Goal: Book appointment/travel/reservation

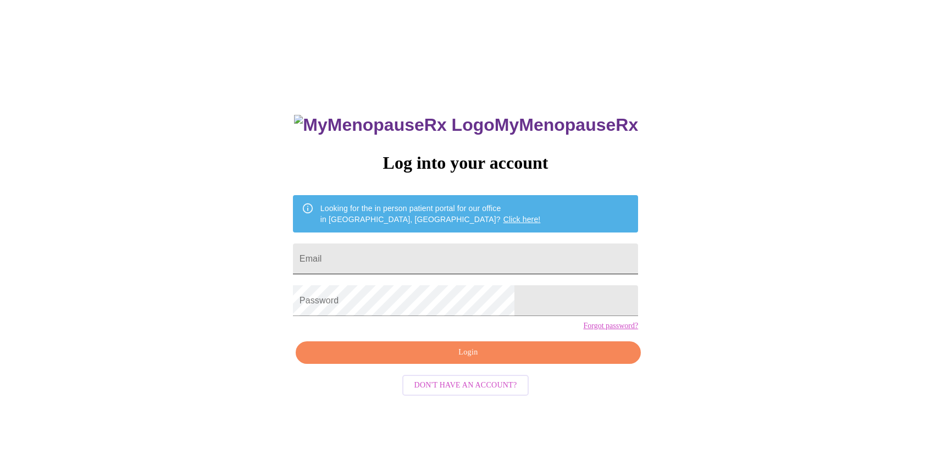
click at [434, 245] on input "Email" at bounding box center [465, 259] width 345 height 31
click at [459, 253] on input "klaod7@gmail.com" at bounding box center [465, 259] width 345 height 31
type input "greatlakesgal11@gmail.com"
click at [430, 360] on span "Login" at bounding box center [468, 353] width 320 height 14
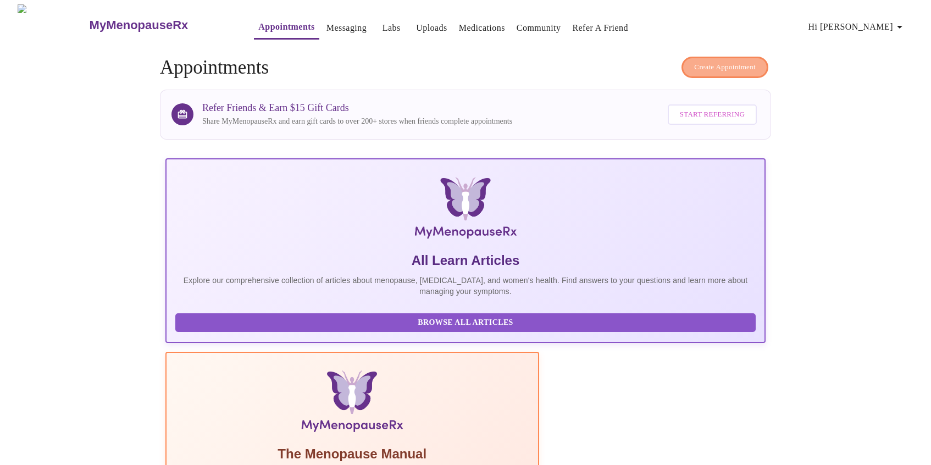
click at [750, 65] on span "Create Appointment" at bounding box center [725, 67] width 62 height 13
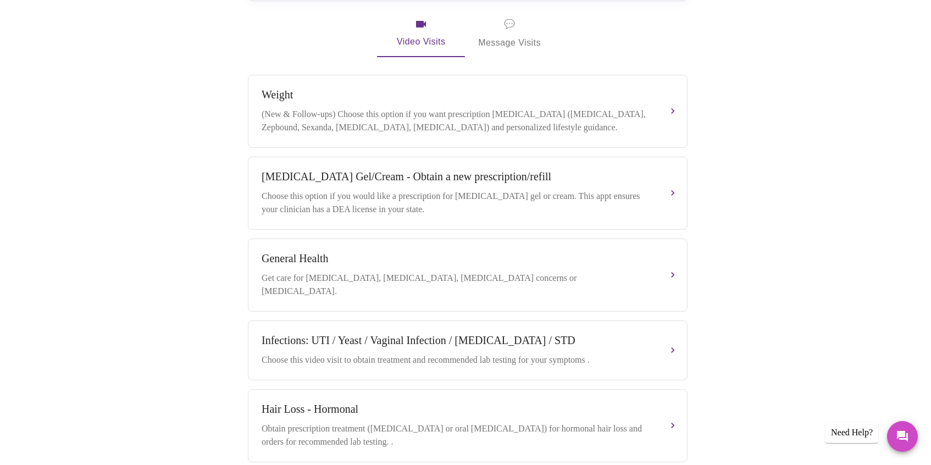
scroll to position [322, 0]
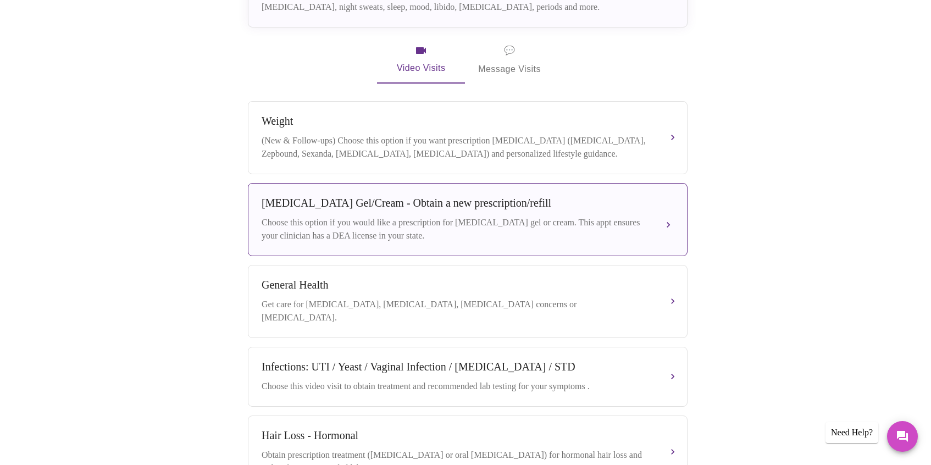
click at [670, 202] on div "Testosterone Gel/Cream - Obtain a new prescription/refill Choose this option if…" at bounding box center [468, 220] width 412 height 46
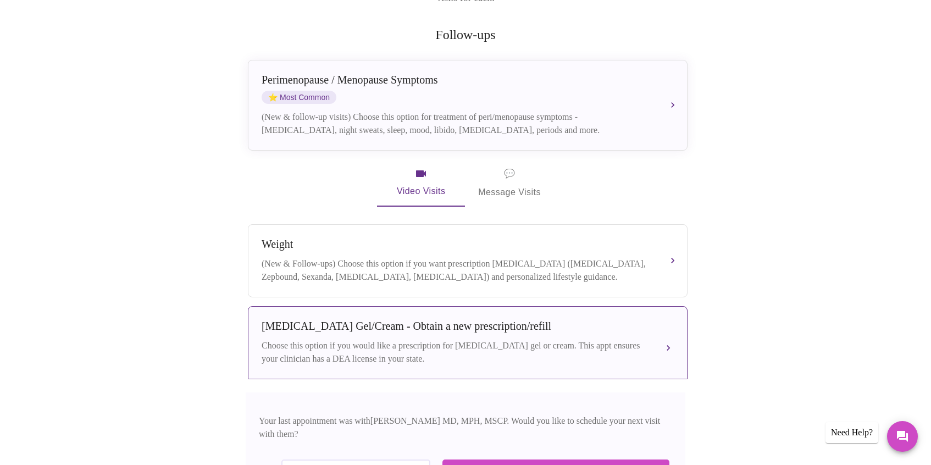
scroll to position [185, 0]
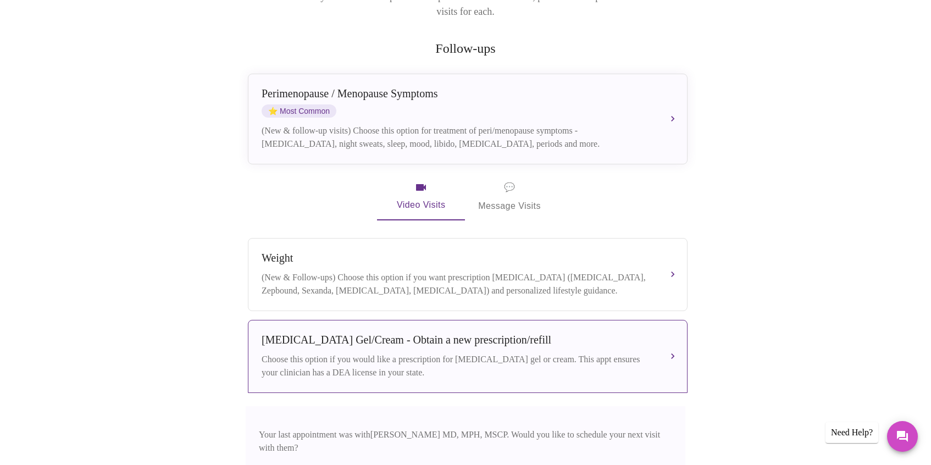
click at [501, 180] on span "💬 Message Visits" at bounding box center [509, 197] width 63 height 34
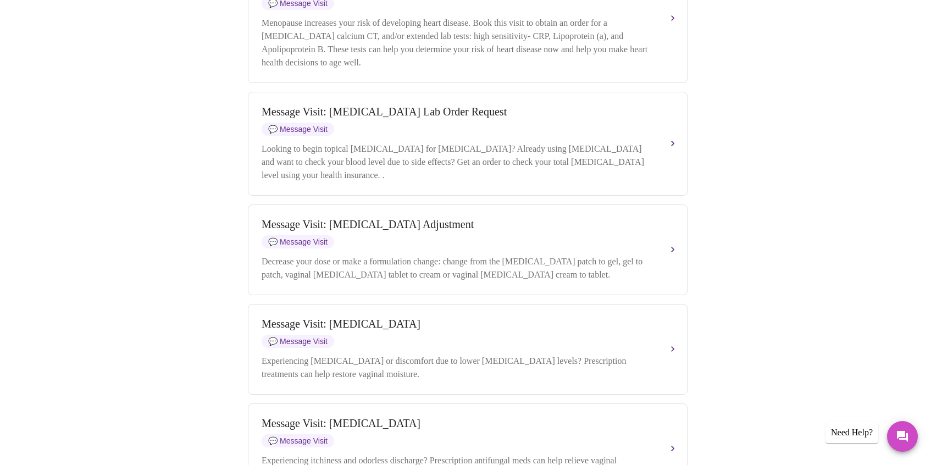
scroll to position [672, 0]
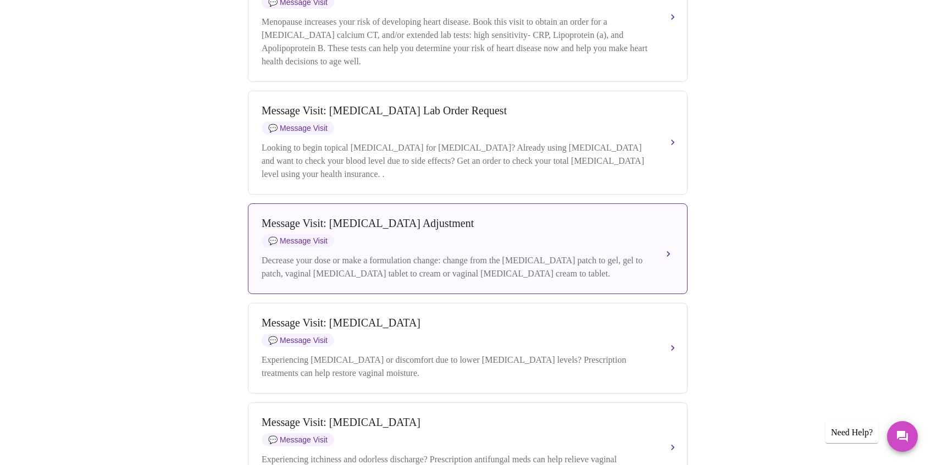
click at [657, 275] on div "Message Visit: Hormone Therapy Adjustment 💬 Message Visit Decrease your dose or…" at bounding box center [468, 248] width 412 height 63
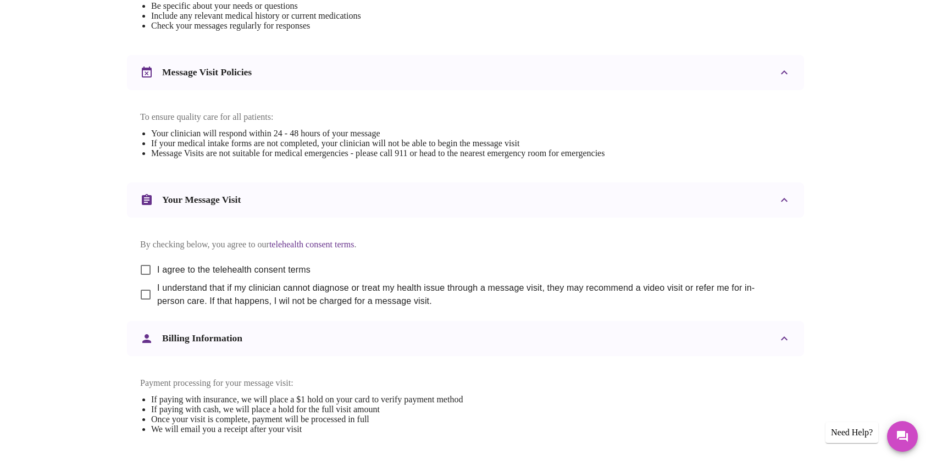
scroll to position [484, 0]
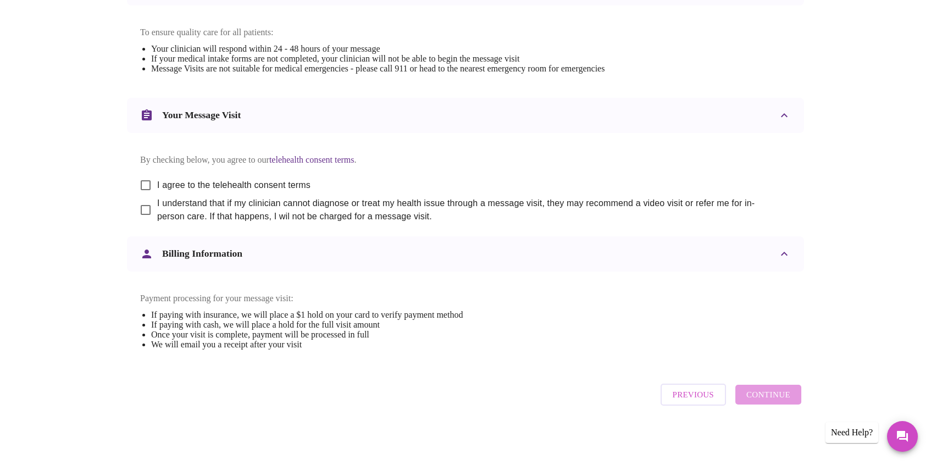
click at [148, 197] on input "I agree to the telehealth consent terms" at bounding box center [145, 185] width 23 height 23
checkbox input "true"
click at [147, 222] on input "I understand that if my clinician cannot diagnose or treat my health issue thro…" at bounding box center [145, 209] width 23 height 23
checkbox input "true"
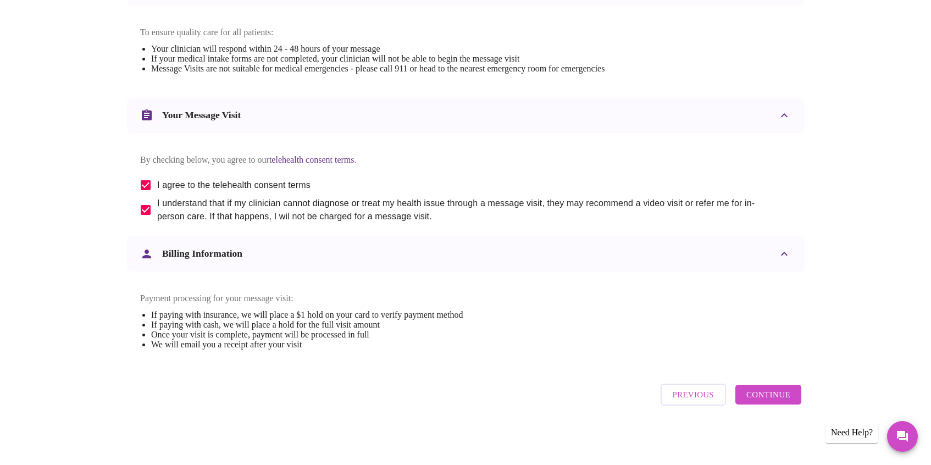
click at [777, 401] on span "Continue" at bounding box center [769, 395] width 44 height 14
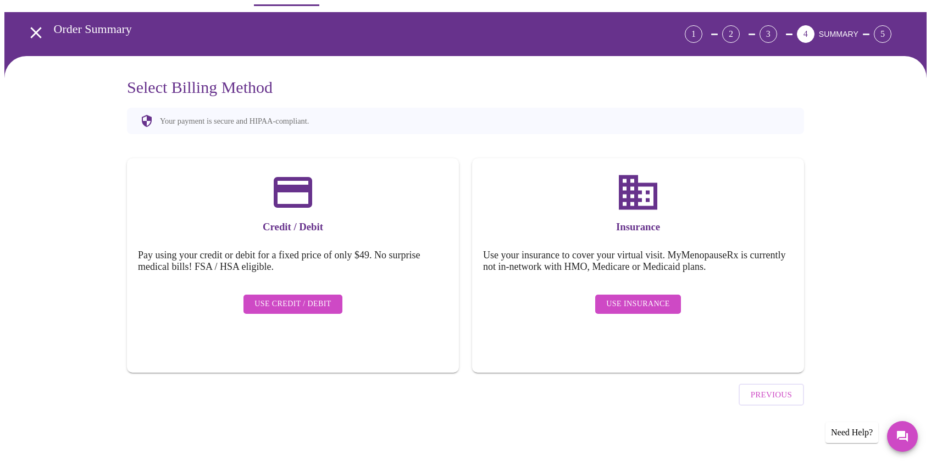
scroll to position [3, 0]
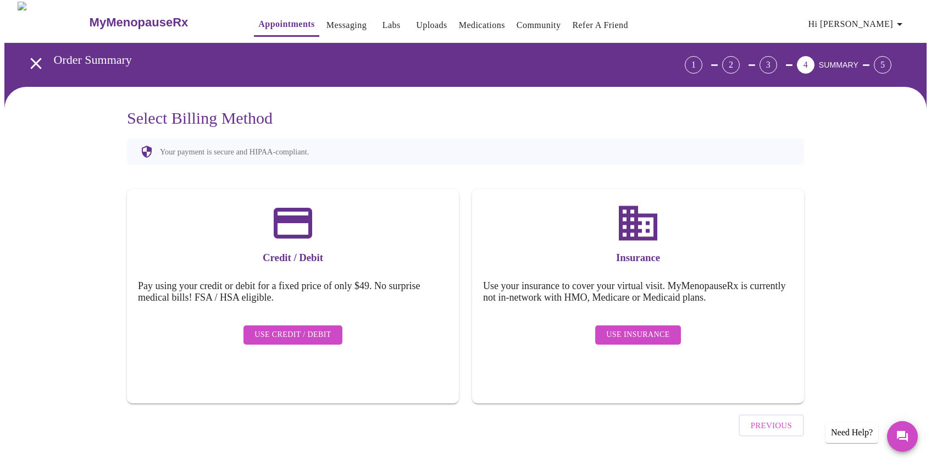
click at [281, 215] on icon at bounding box center [293, 223] width 38 height 31
click at [291, 328] on span "Use Credit / Debit" at bounding box center [293, 335] width 77 height 14
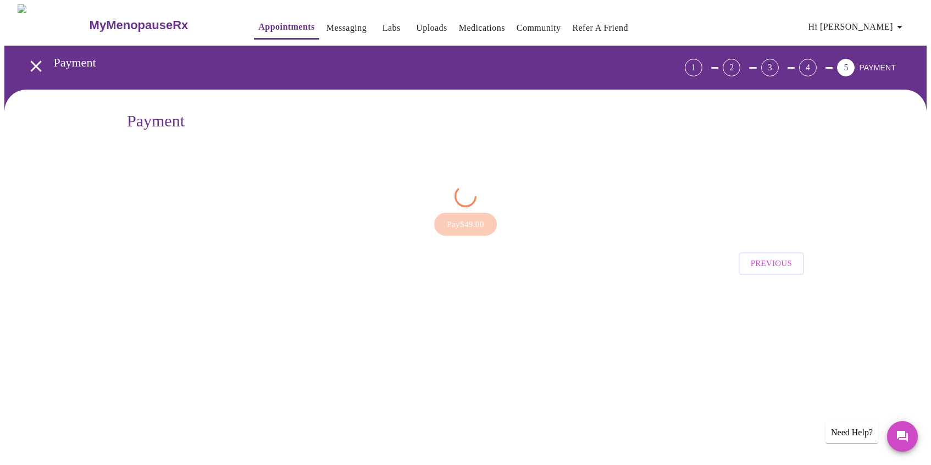
scroll to position [0, 0]
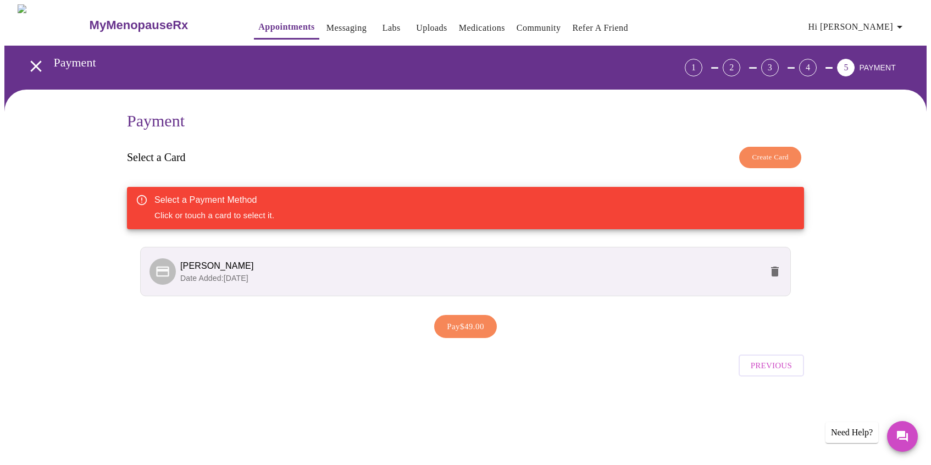
click at [596, 276] on p "Date Added: 03-12-2025" at bounding box center [471, 278] width 582 height 11
click at [288, 259] on span "Krysten Avery" at bounding box center [471, 265] width 582 height 13
click at [481, 322] on span "Pay $49.00" at bounding box center [465, 326] width 37 height 14
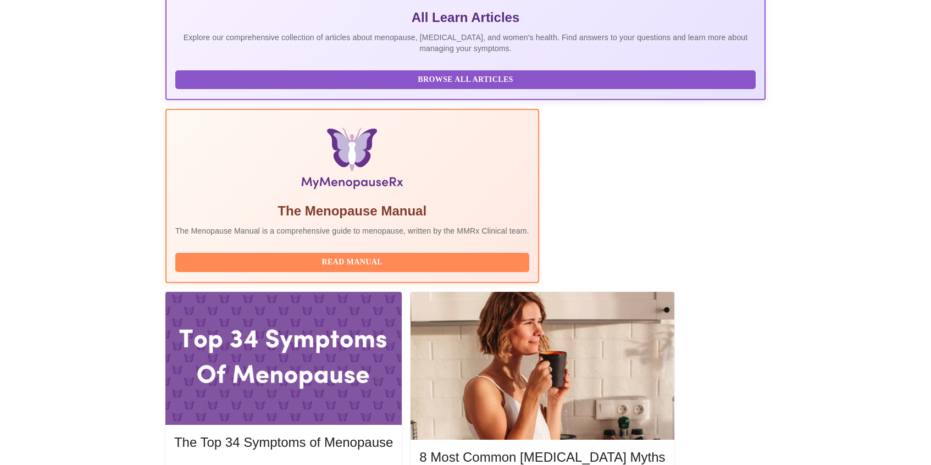
scroll to position [245, 0]
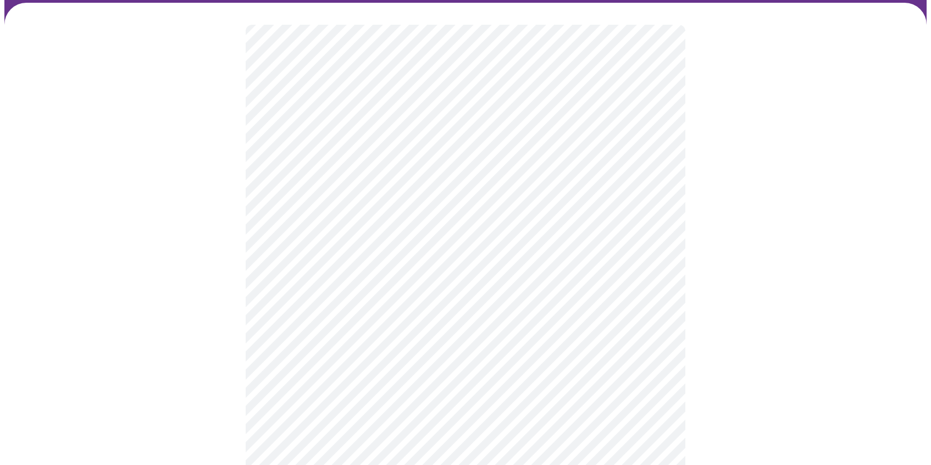
scroll to position [87, 0]
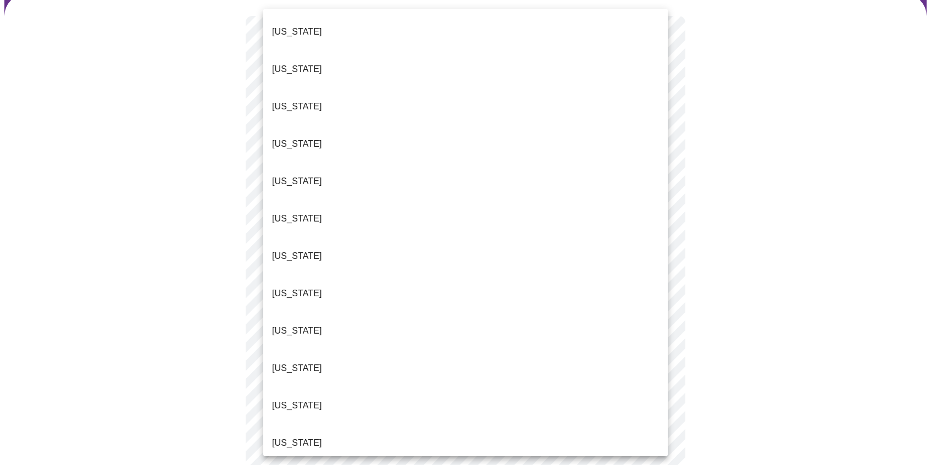
click at [469, 151] on body "MyMenopauseRx Appointments Messaging Labs Uploads Medications Community Refer a…" at bounding box center [465, 420] width 922 height 1004
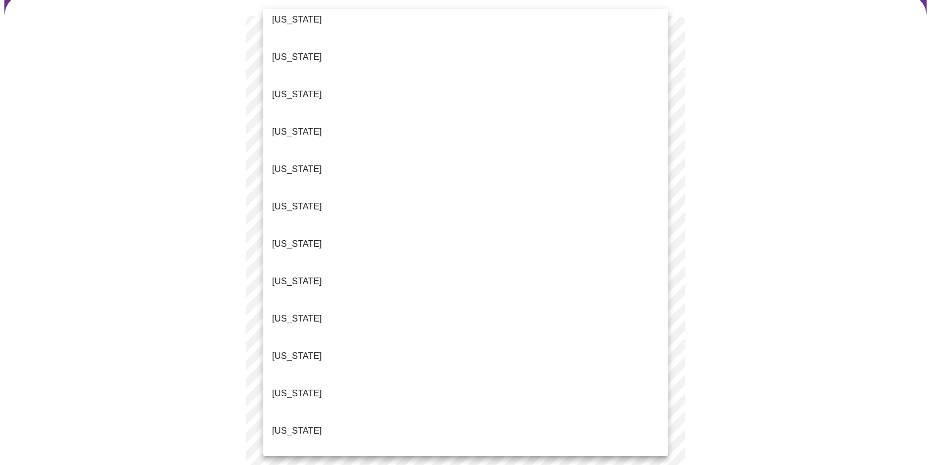
scroll to position [275, 0]
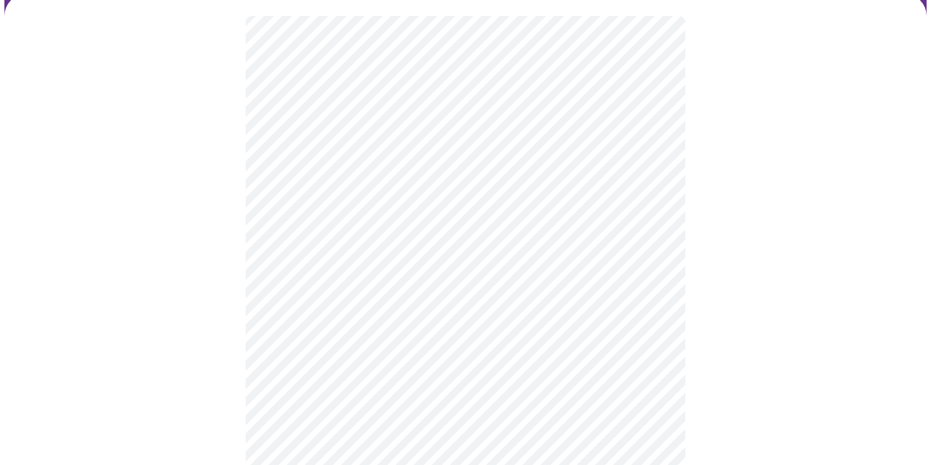
click at [456, 237] on body "MyMenopauseRx Appointments Messaging Labs Uploads Medications Community Refer a…" at bounding box center [465, 417] width 922 height 998
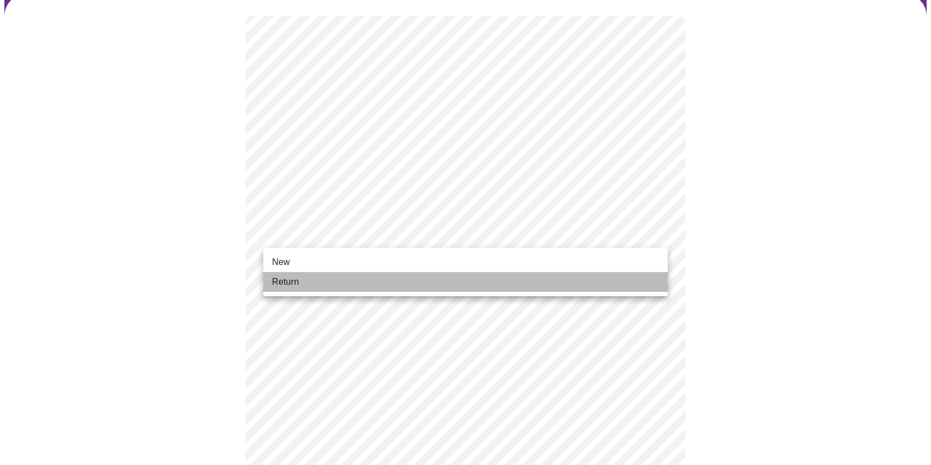
click at [376, 282] on li "Return" at bounding box center [465, 282] width 405 height 20
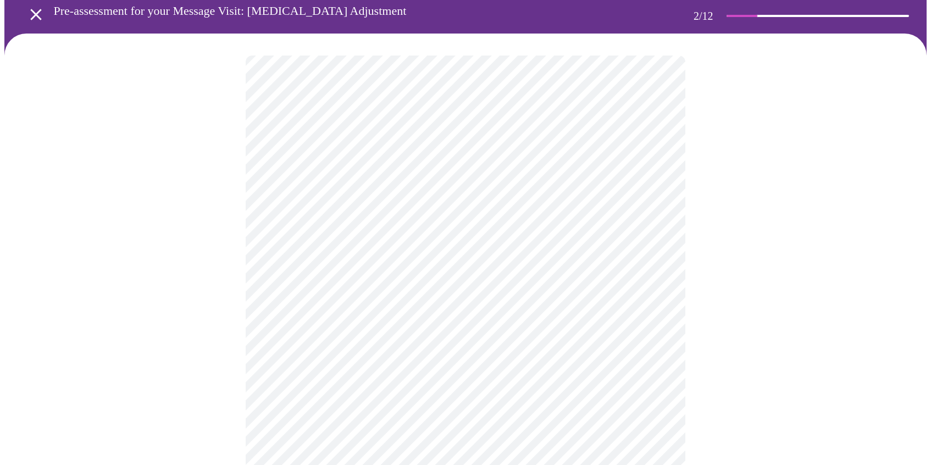
scroll to position [79, 0]
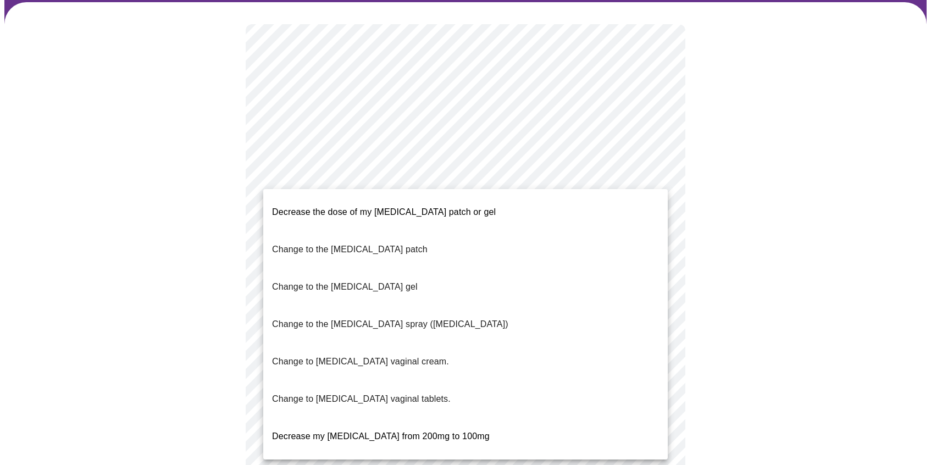
click at [617, 165] on body "MyMenopauseRx Appointments Messaging Labs Uploads Medications Community Refer a…" at bounding box center [465, 378] width 922 height 904
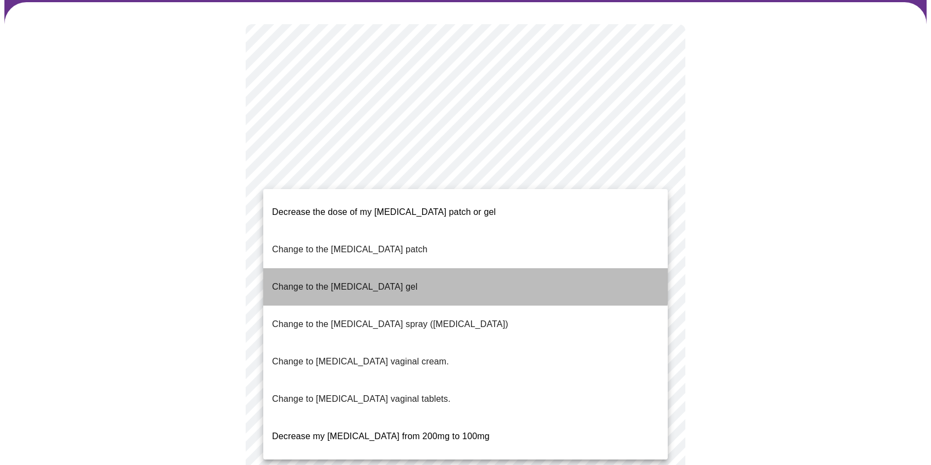
click at [390, 268] on li "Change to the estradiol gel" at bounding box center [465, 286] width 405 height 37
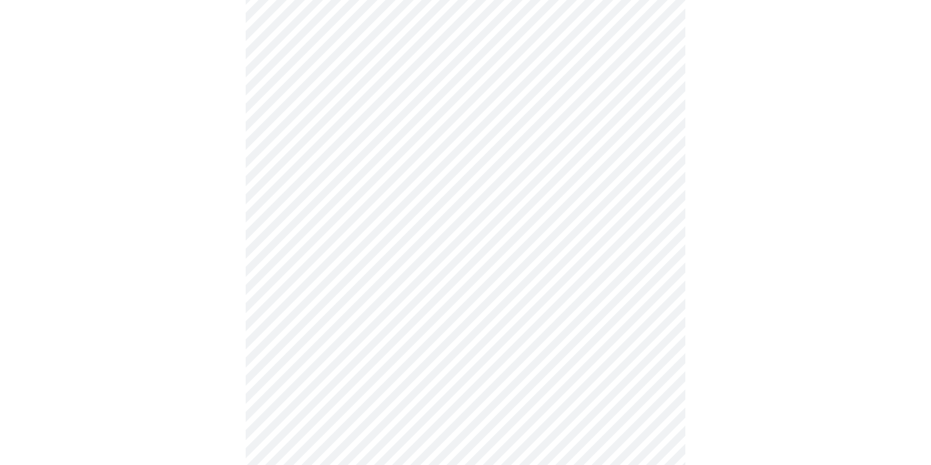
scroll to position [247, 0]
click at [717, 103] on div at bounding box center [465, 219] width 922 height 773
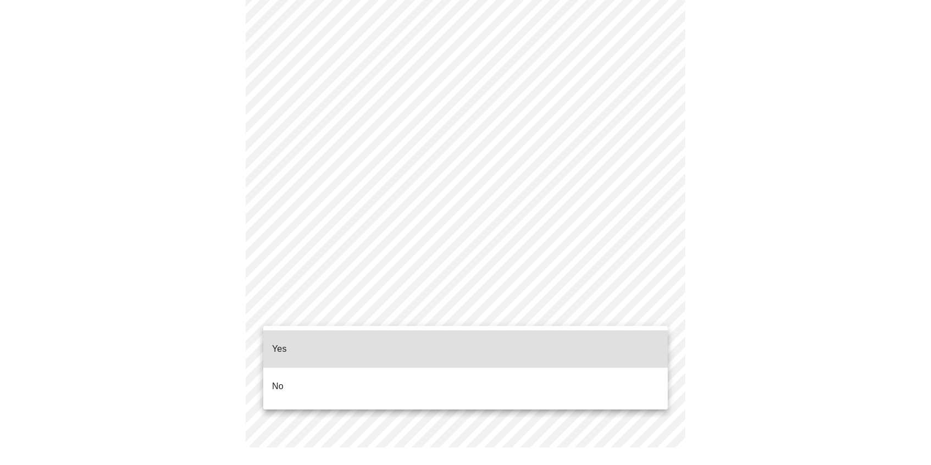
click at [618, 311] on body "MyMenopauseRx Appointments Messaging Labs Uploads Medications Community Refer a…" at bounding box center [465, 57] width 922 height 826
click at [545, 342] on li "Yes" at bounding box center [465, 348] width 405 height 37
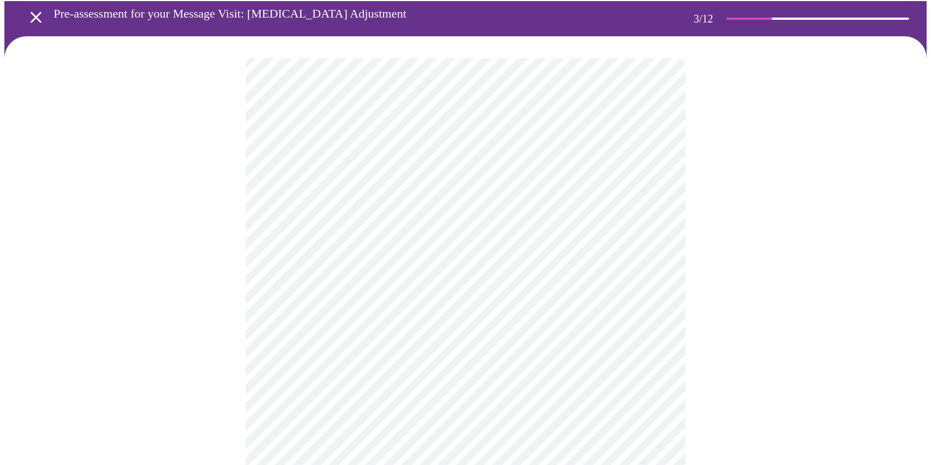
scroll to position [54, 0]
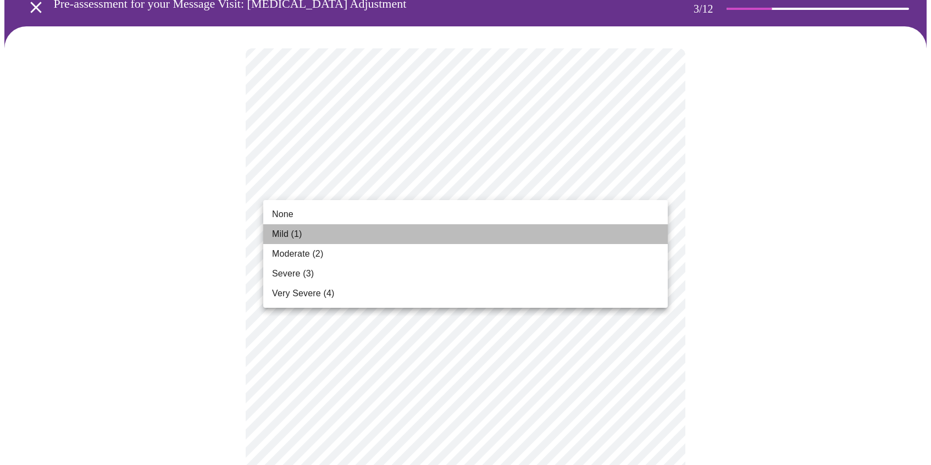
click at [497, 230] on li "Mild (1)" at bounding box center [465, 234] width 405 height 20
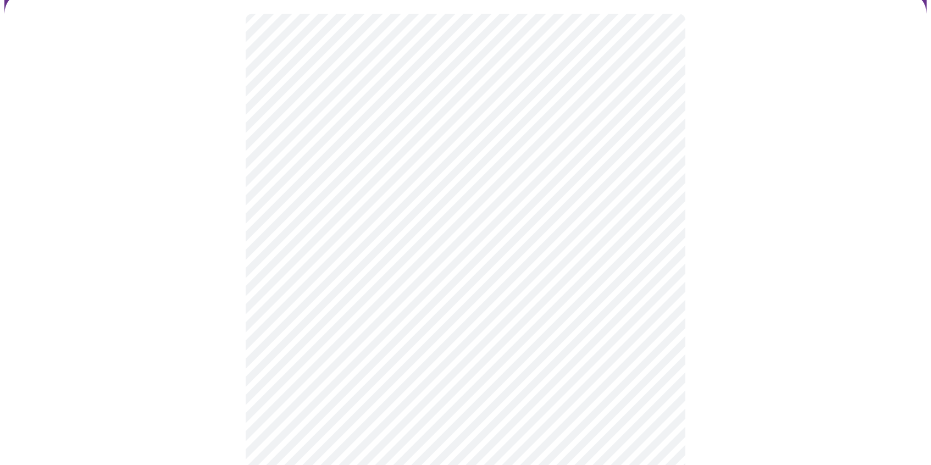
scroll to position [98, 0]
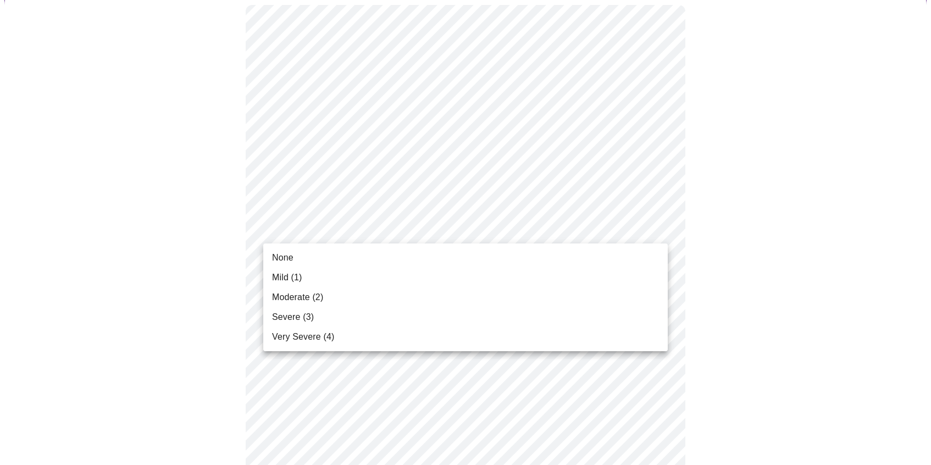
click at [448, 303] on li "Moderate (2)" at bounding box center [465, 298] width 405 height 20
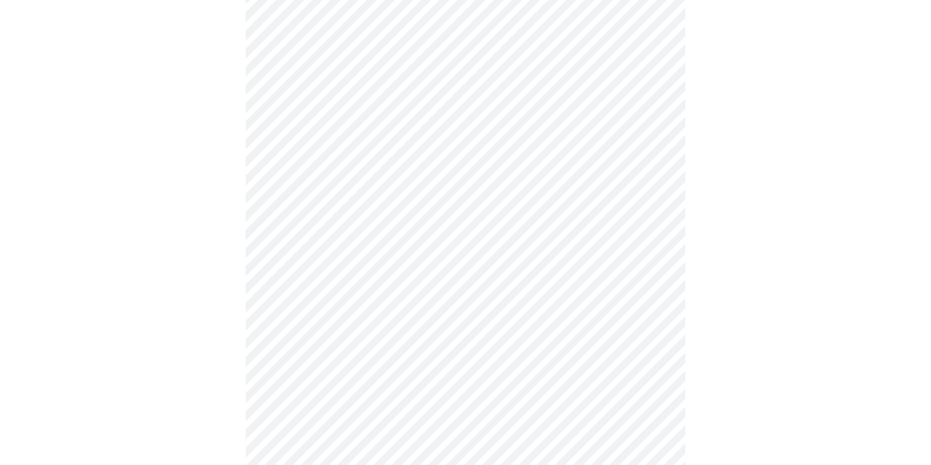
scroll to position [206, 0]
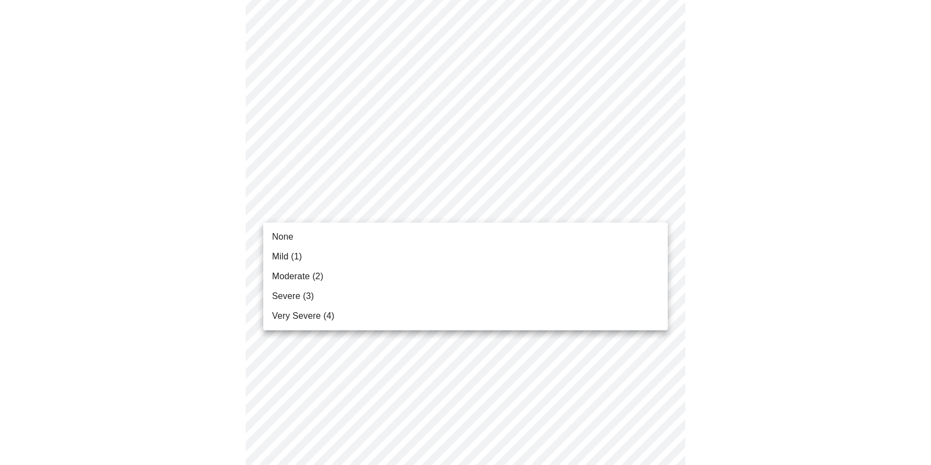
click at [393, 303] on li "Severe (3)" at bounding box center [465, 296] width 405 height 20
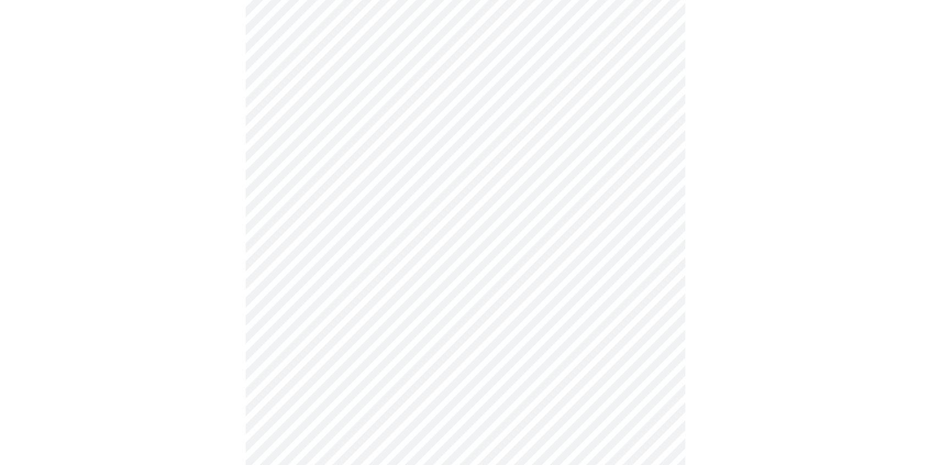
scroll to position [250, 0]
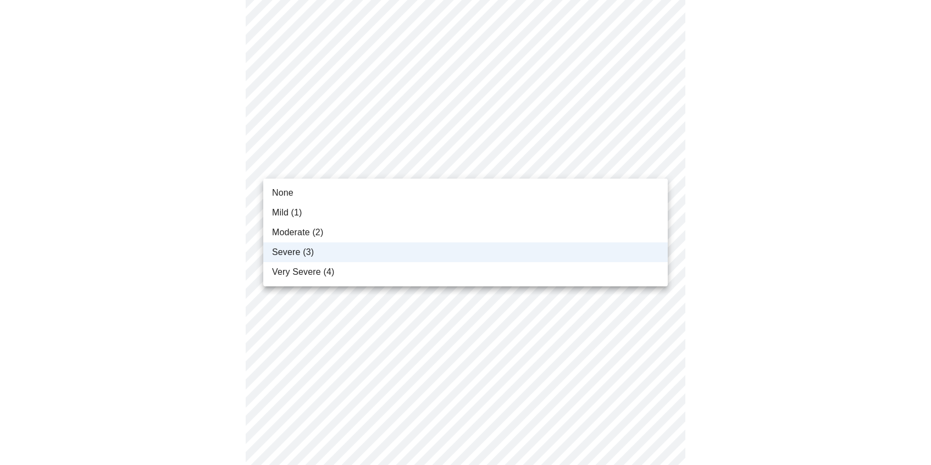
click at [653, 168] on body "MyMenopauseRx Appointments Messaging Labs Uploads Medications Community Refer a…" at bounding box center [465, 463] width 922 height 1416
click at [483, 236] on li "Moderate (2)" at bounding box center [465, 233] width 405 height 20
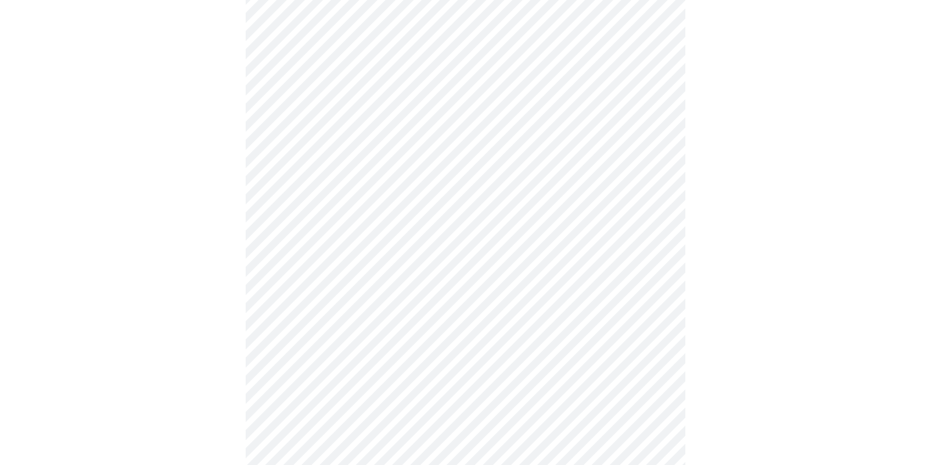
scroll to position [278, 0]
click at [628, 224] on body "MyMenopauseRx Appointments Messaging Labs Uploads Medications Community Refer a…" at bounding box center [465, 434] width 922 height 1416
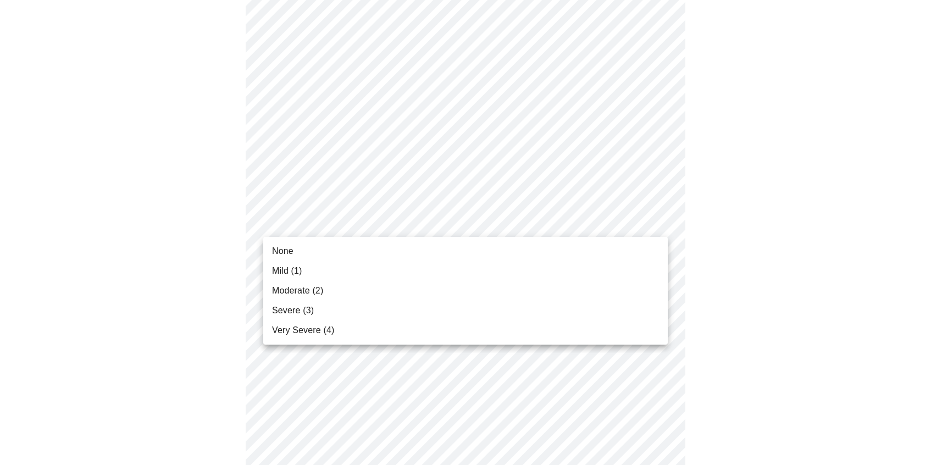
click at [430, 313] on li "Severe (3)" at bounding box center [465, 311] width 405 height 20
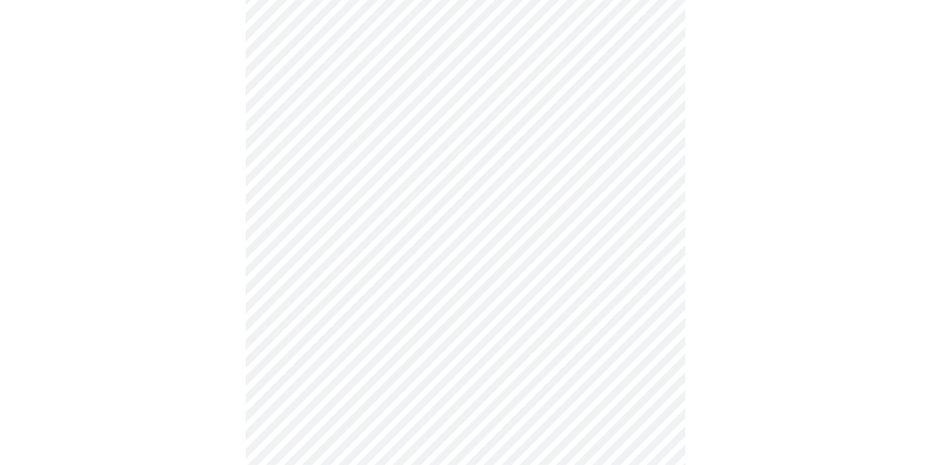
scroll to position [318, 0]
click at [609, 257] on body "MyMenopauseRx Appointments Messaging Labs Uploads Medications Community Refer a…" at bounding box center [465, 386] width 922 height 1401
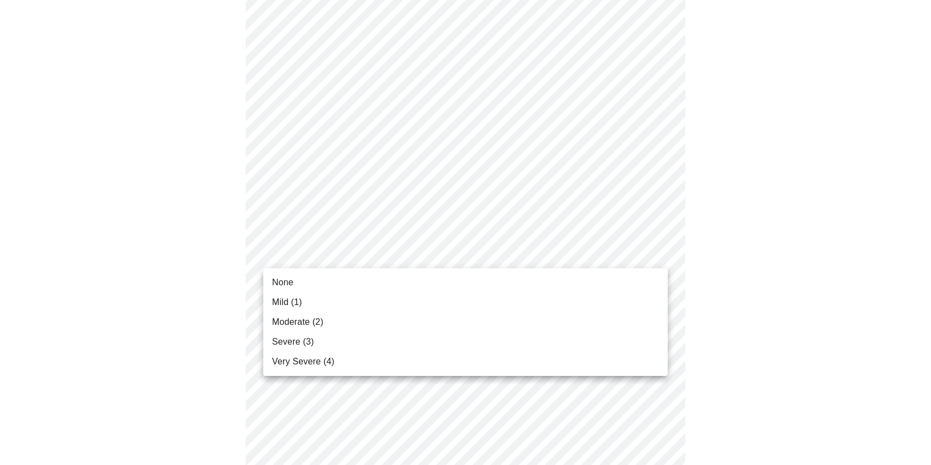
click at [383, 336] on li "Severe (3)" at bounding box center [465, 342] width 405 height 20
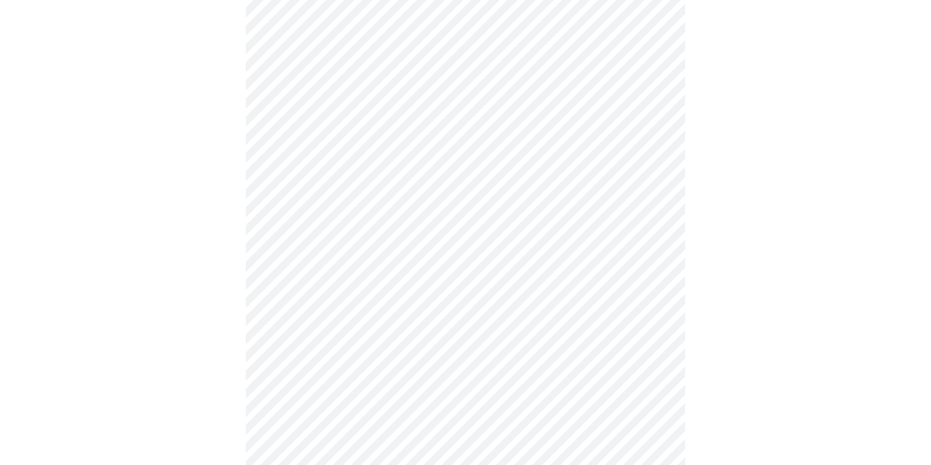
scroll to position [395, 0]
click at [596, 257] on body "MyMenopauseRx Appointments Messaging Labs Uploads Medications Community Refer a…" at bounding box center [465, 302] width 922 height 1385
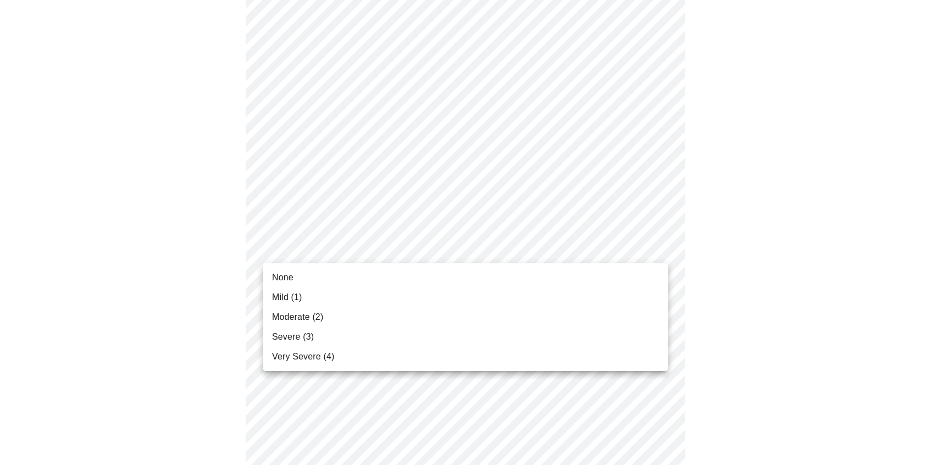
click at [414, 330] on li "Severe (3)" at bounding box center [465, 337] width 405 height 20
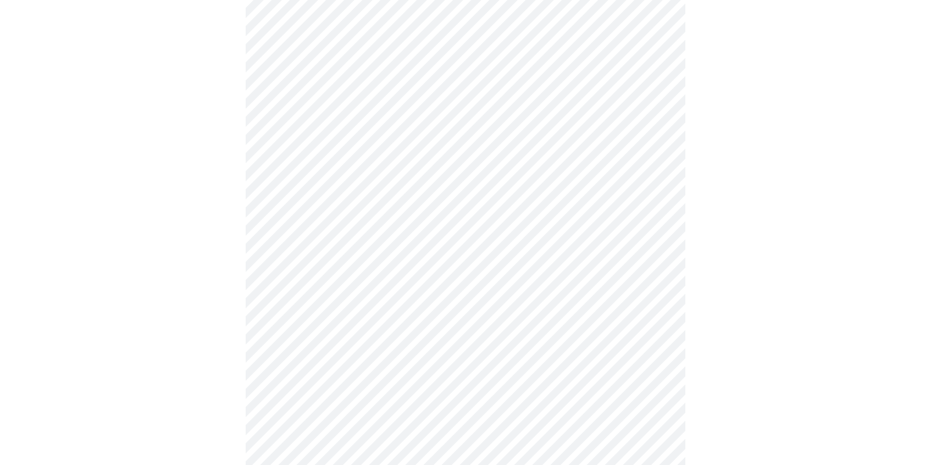
scroll to position [372, 0]
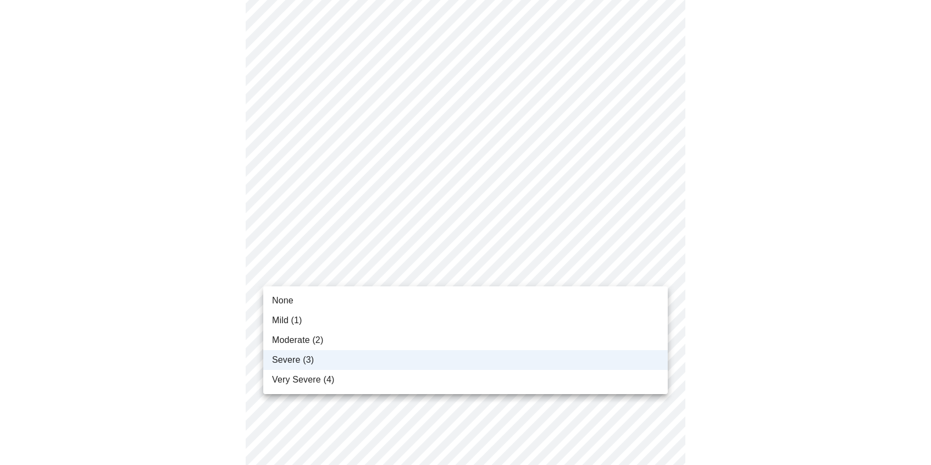
click at [514, 257] on body "MyMenopauseRx Appointments Messaging Labs Uploads Medications Community Refer a…" at bounding box center [465, 318] width 922 height 1370
click at [375, 341] on li "Moderate (2)" at bounding box center [465, 340] width 405 height 20
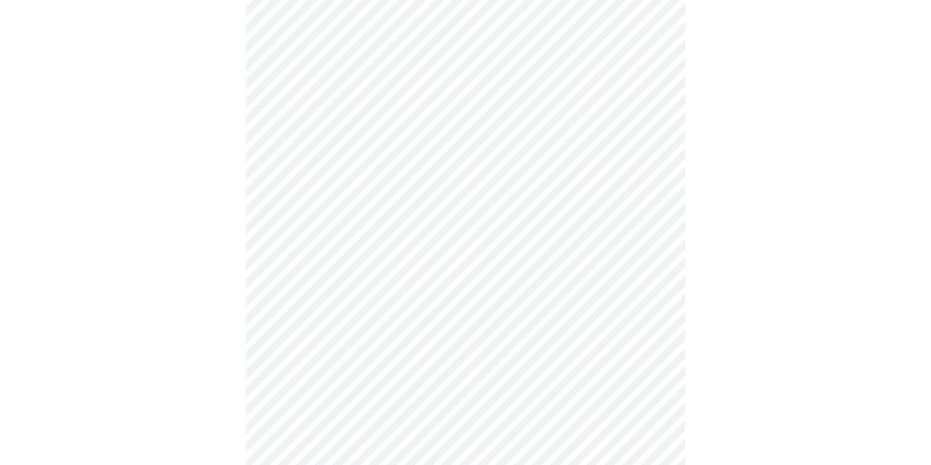
scroll to position [510, 0]
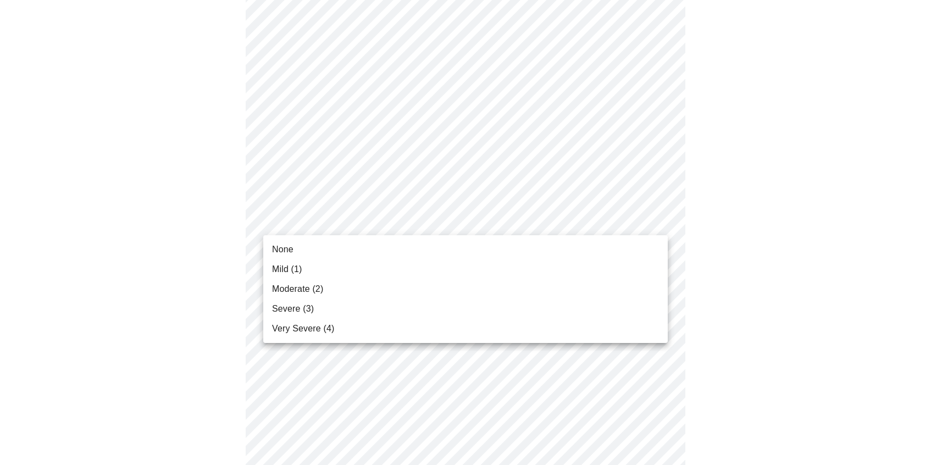
click at [466, 227] on body "MyMenopauseRx Appointments Messaging Labs Uploads Medications Community Refer a…" at bounding box center [465, 180] width 922 height 1370
click at [325, 298] on li "Moderate (2)" at bounding box center [465, 289] width 405 height 20
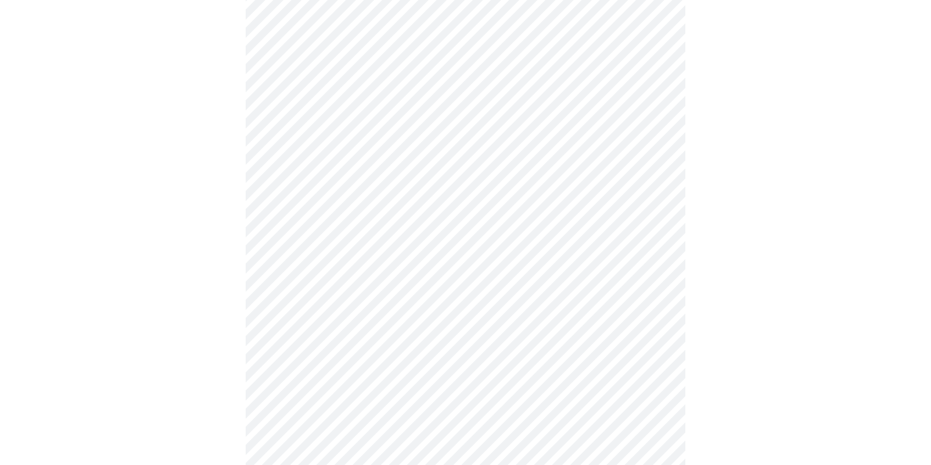
scroll to position [551, 0]
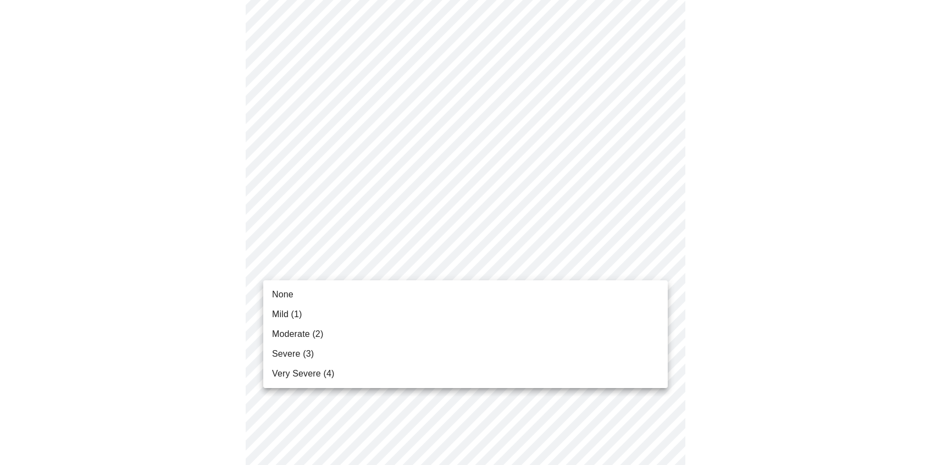
click at [631, 271] on body "MyMenopauseRx Appointments Messaging Labs Uploads Medications Community Refer a…" at bounding box center [465, 130] width 922 height 1355
click at [339, 352] on li "Severe (3)" at bounding box center [465, 354] width 405 height 20
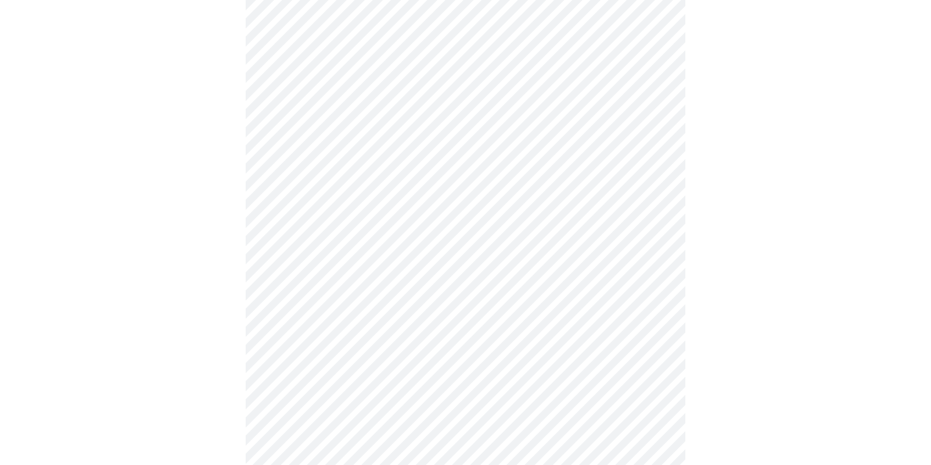
scroll to position [537, 0]
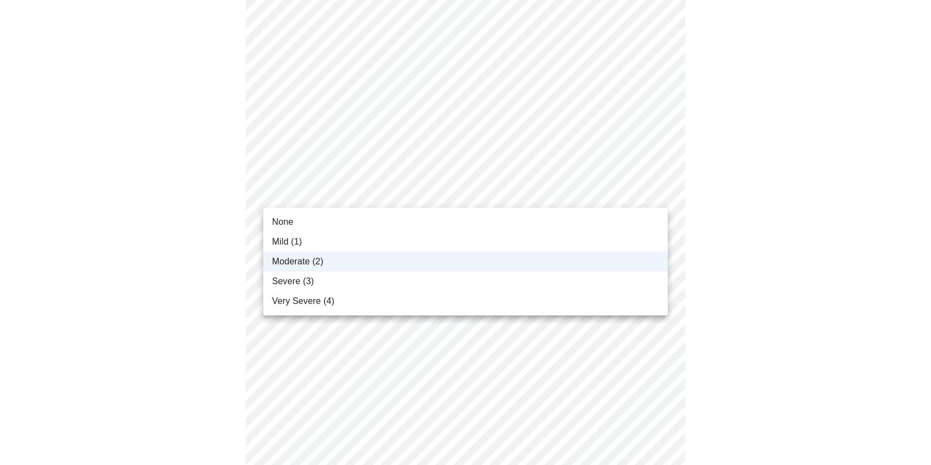
click at [615, 197] on body "MyMenopauseRx Appointments Messaging Labs Uploads Medications Community Refer a…" at bounding box center [465, 136] width 922 height 1339
click at [798, 173] on div at bounding box center [465, 232] width 931 height 465
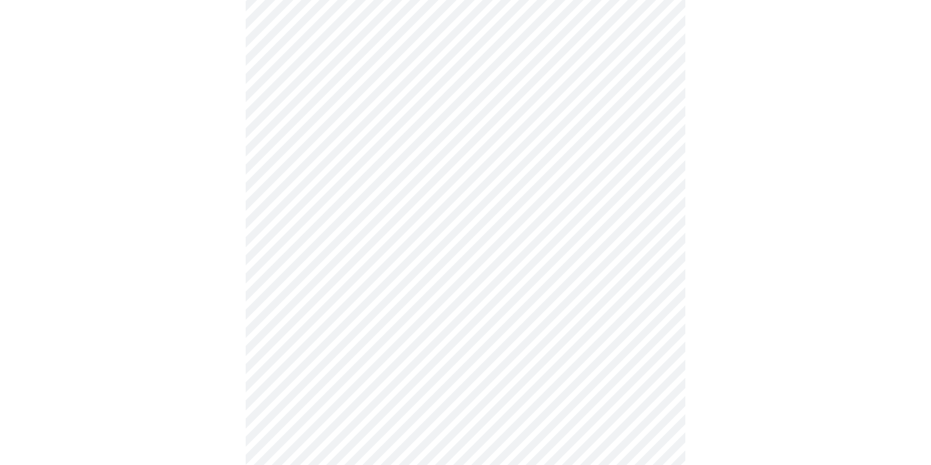
scroll to position [758, 0]
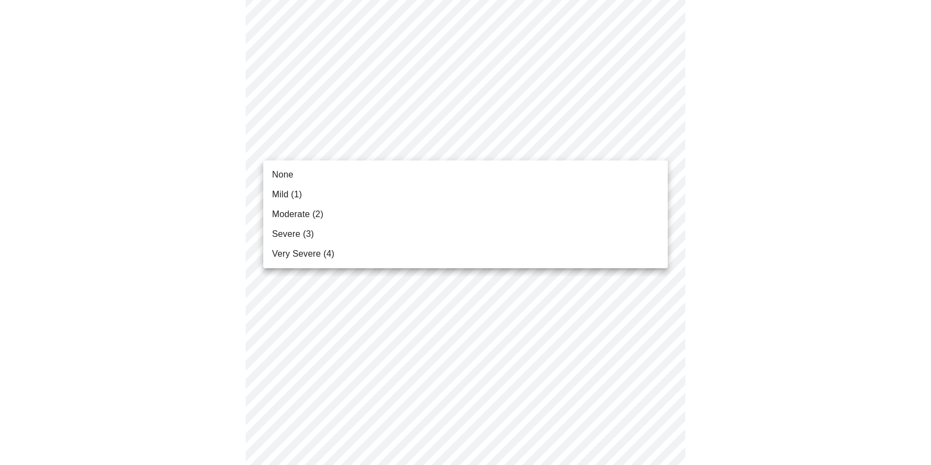
click at [422, 174] on li "None" at bounding box center [465, 175] width 405 height 20
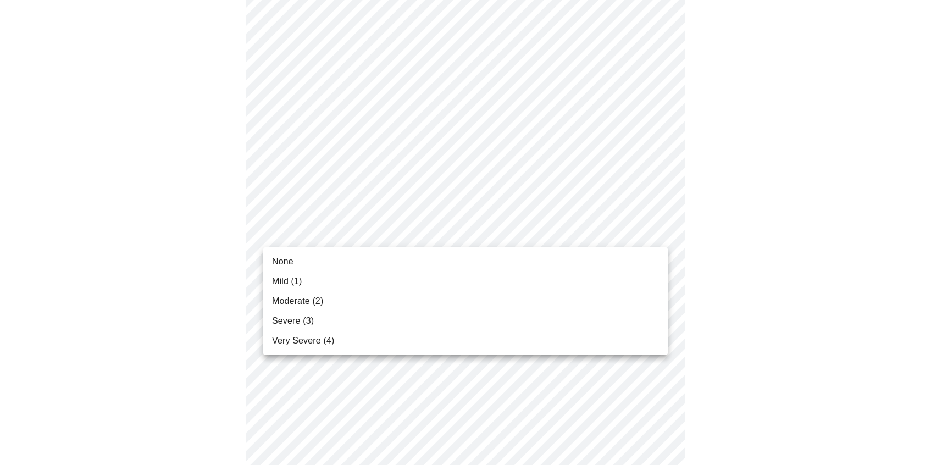
click at [342, 308] on li "Moderate (2)" at bounding box center [465, 301] width 405 height 20
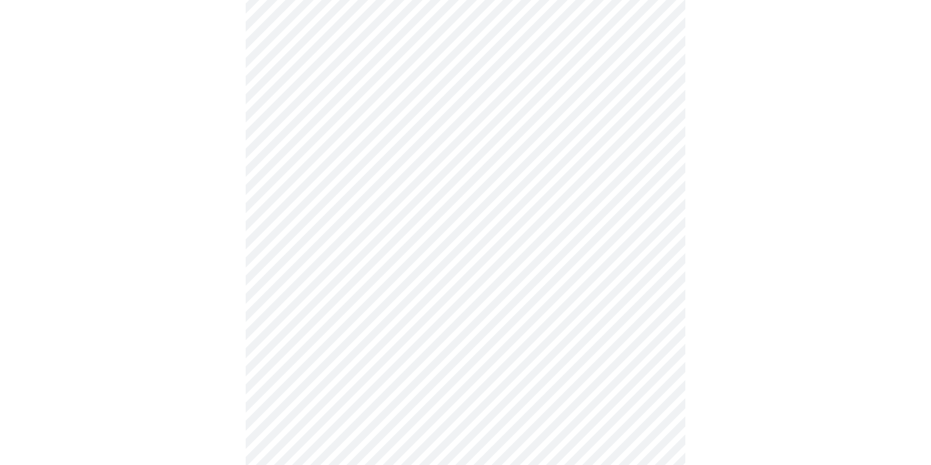
scroll to position [798, 0]
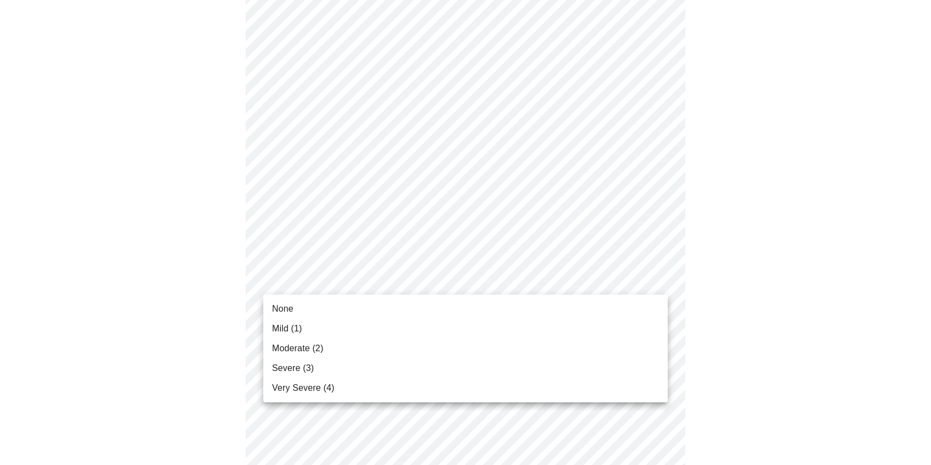
click at [383, 308] on li "None" at bounding box center [465, 309] width 405 height 20
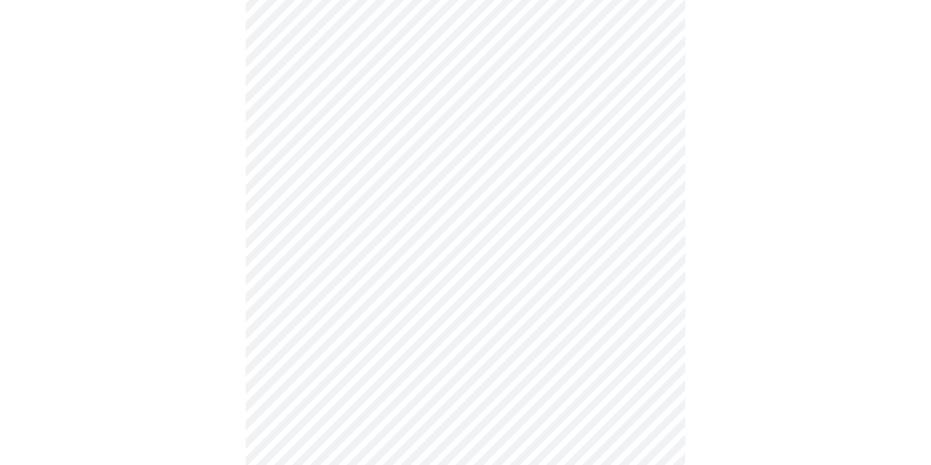
scroll to position [459, 0]
click at [649, 172] on body "MyMenopauseRx Appointments Messaging Labs Uploads Medications Community Refer a…" at bounding box center [465, 65] width 922 height 1041
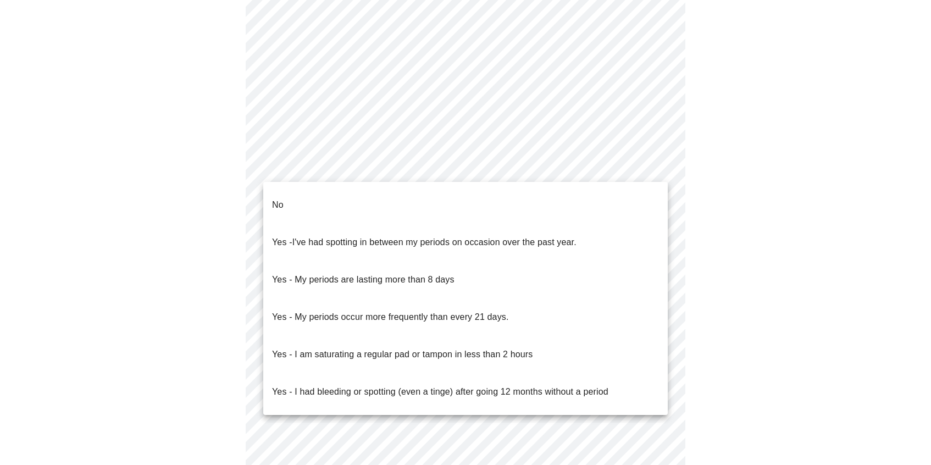
click at [544, 237] on span "I've had spotting in between my periods on occasion over the past year." at bounding box center [434, 241] width 284 height 9
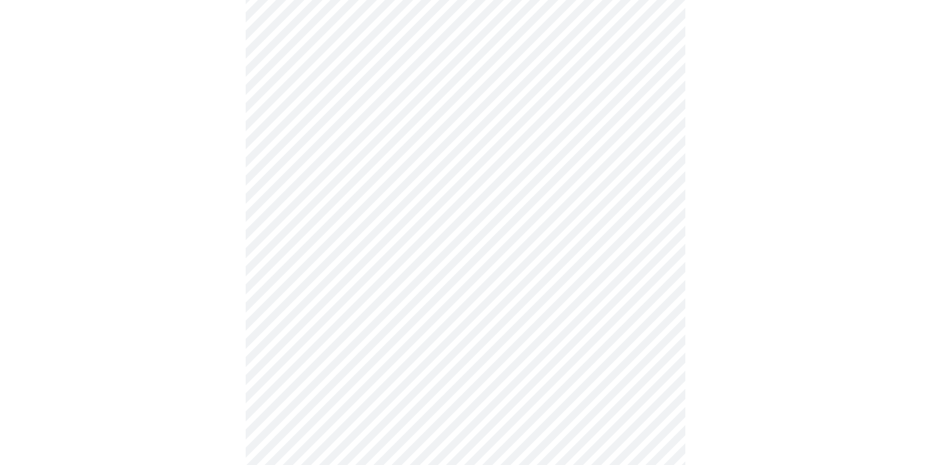
scroll to position [496, 0]
click at [618, 203] on body "MyMenopauseRx Appointments Messaging Labs Uploads Medications Community Refer a…" at bounding box center [465, 26] width 922 height 1034
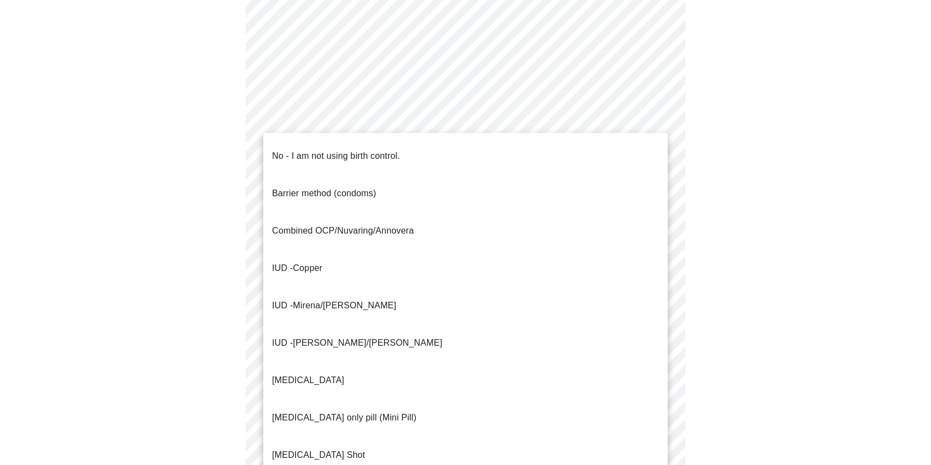
click at [485, 149] on li "No - I am not using birth control." at bounding box center [465, 155] width 405 height 37
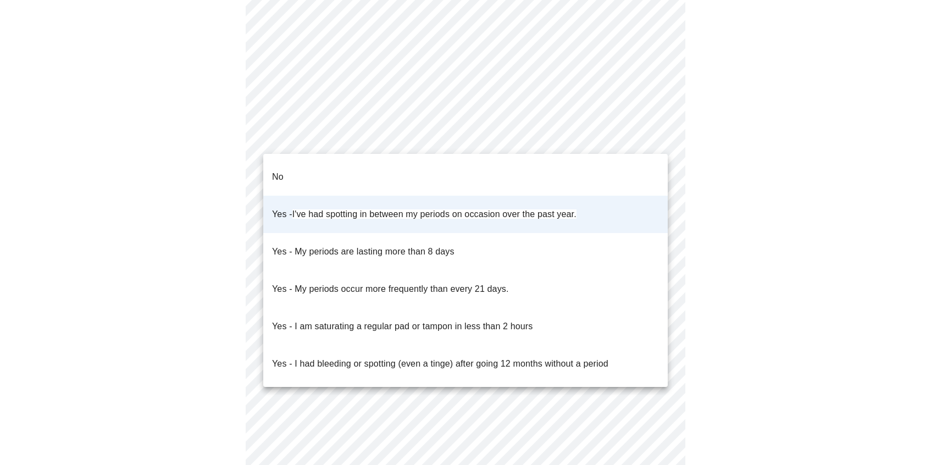
click at [636, 127] on body "MyMenopauseRx Appointments Messaging Labs Uploads Medications Community Refer a…" at bounding box center [465, 22] width 922 height 1027
click at [744, 129] on div at bounding box center [465, 232] width 931 height 465
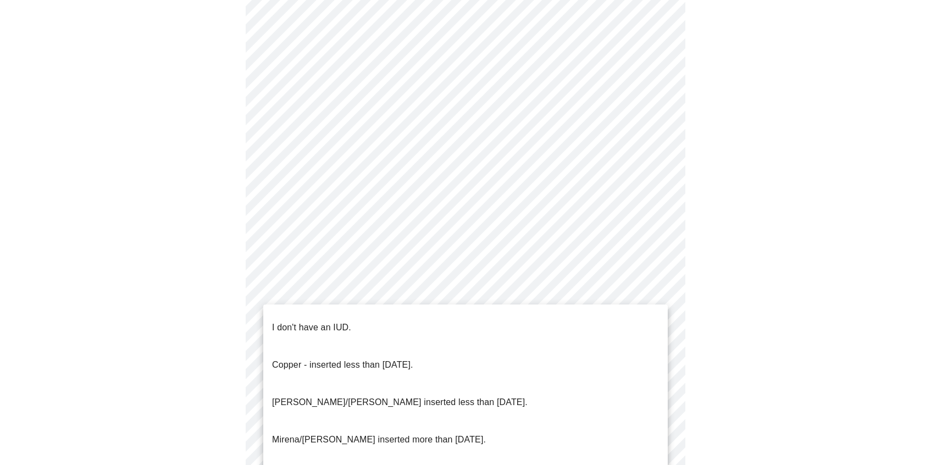
click at [576, 292] on body "MyMenopauseRx Appointments Messaging Labs Uploads Medications Community Refer a…" at bounding box center [465, 22] width 922 height 1027
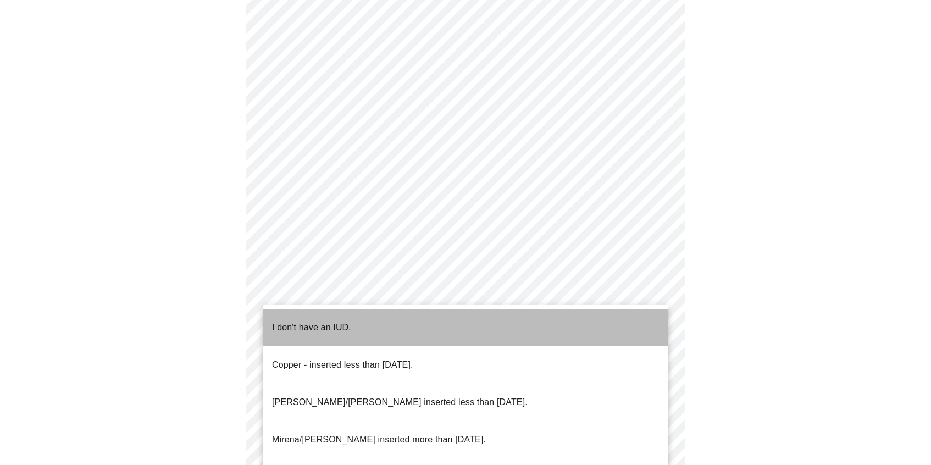
click at [421, 318] on li "I don't have an IUD." at bounding box center [465, 327] width 405 height 37
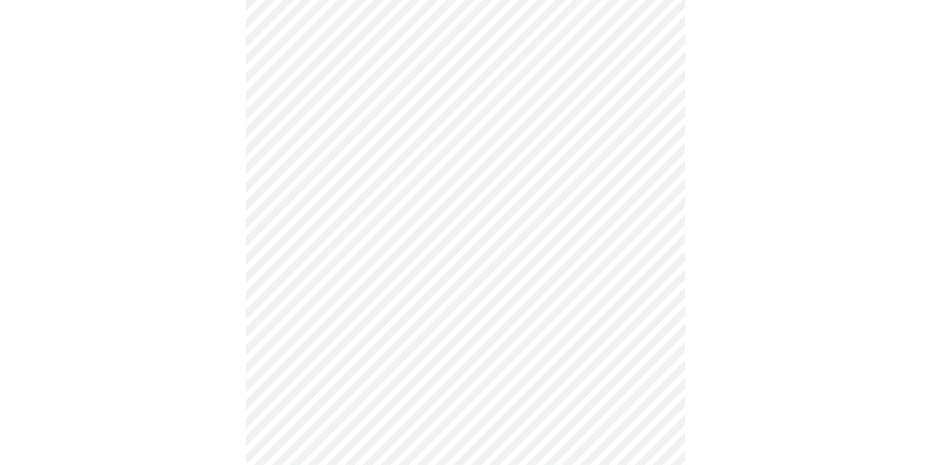
scroll to position [553, 0]
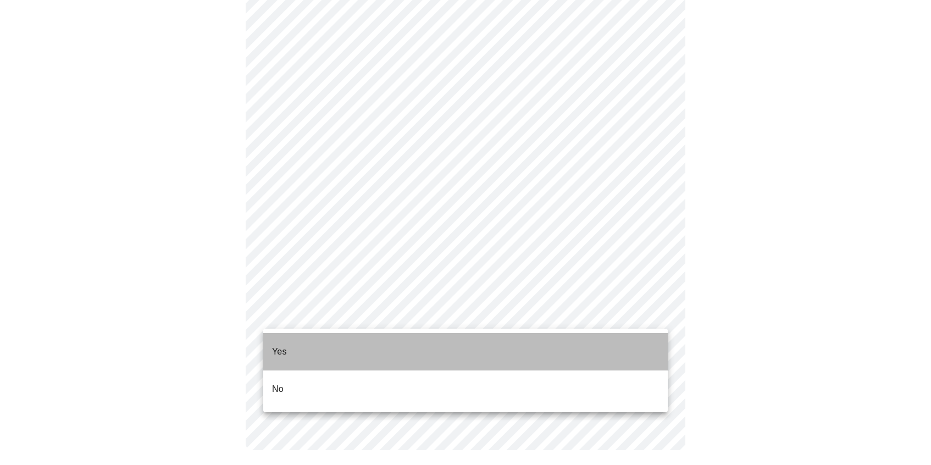
click at [369, 345] on li "Yes" at bounding box center [465, 351] width 405 height 37
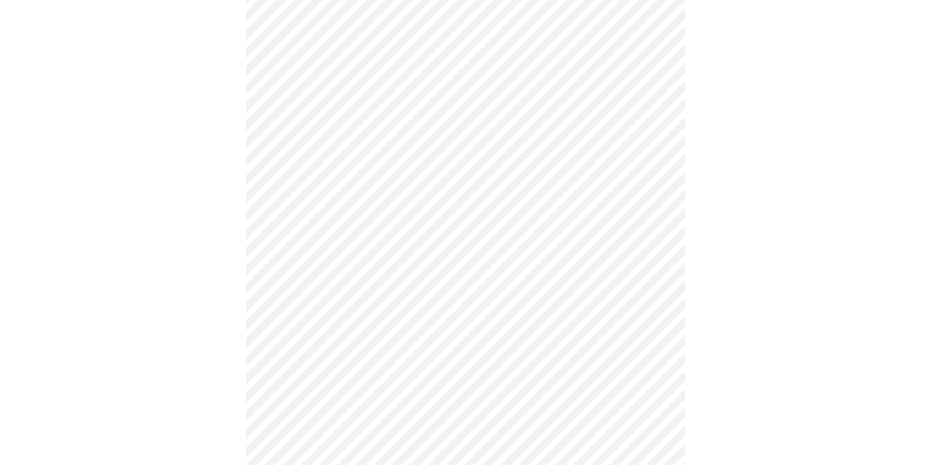
scroll to position [2925, 0]
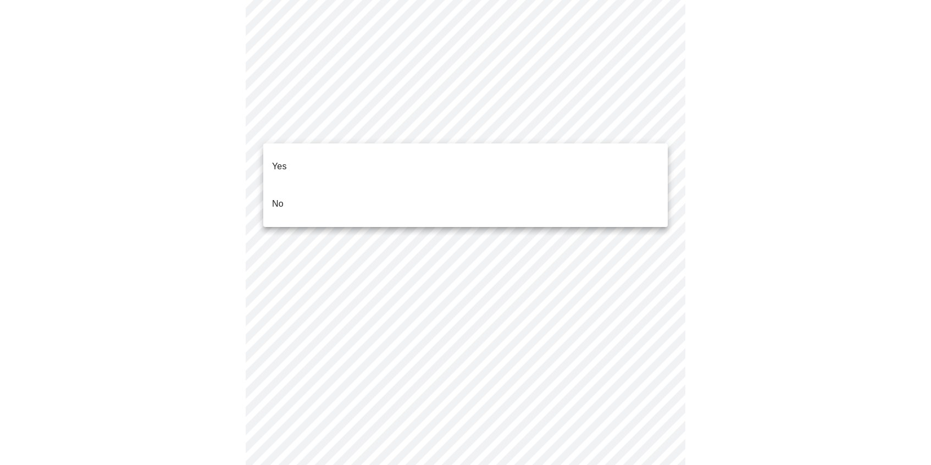
click at [506, 185] on li "No" at bounding box center [465, 203] width 405 height 37
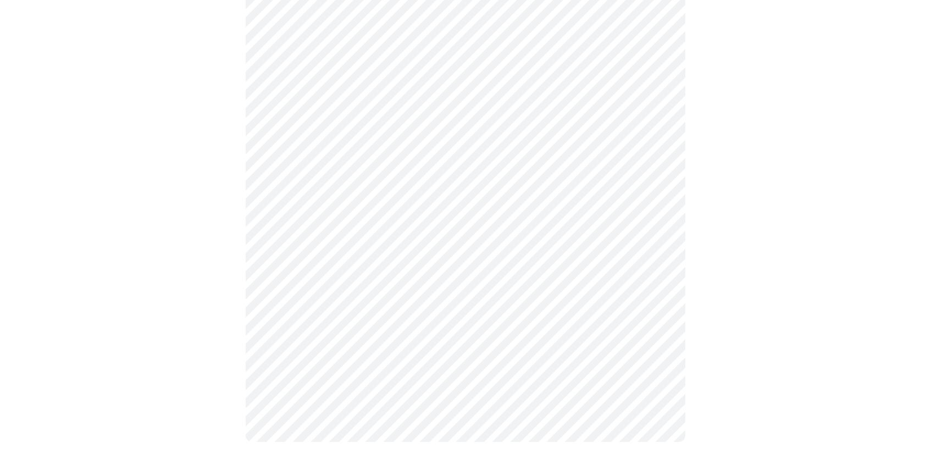
scroll to position [2982, 0]
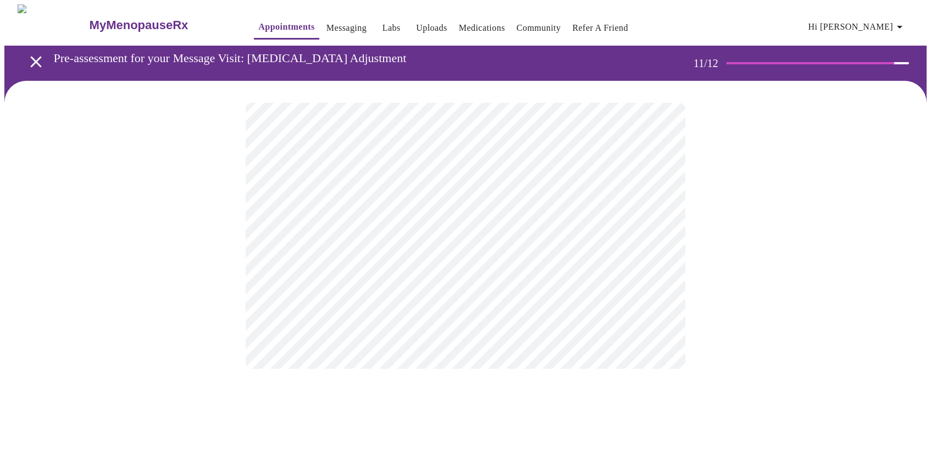
scroll to position [0, 0]
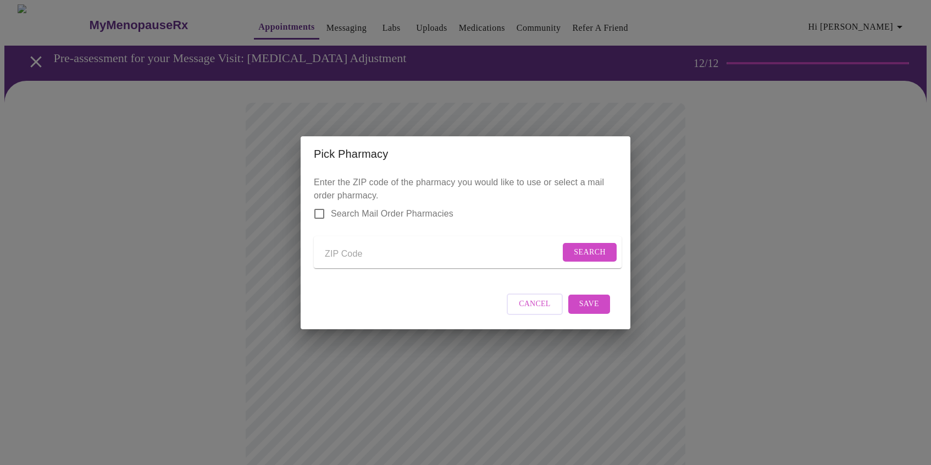
click at [692, 132] on div "Pick Pharmacy Enter the ZIP code of the pharmacy you would like to use or selec…" at bounding box center [465, 232] width 931 height 465
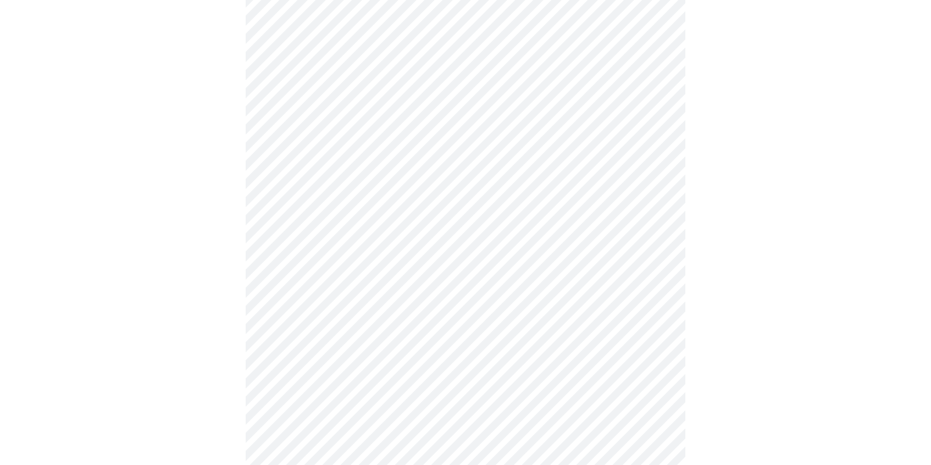
scroll to position [150, 0]
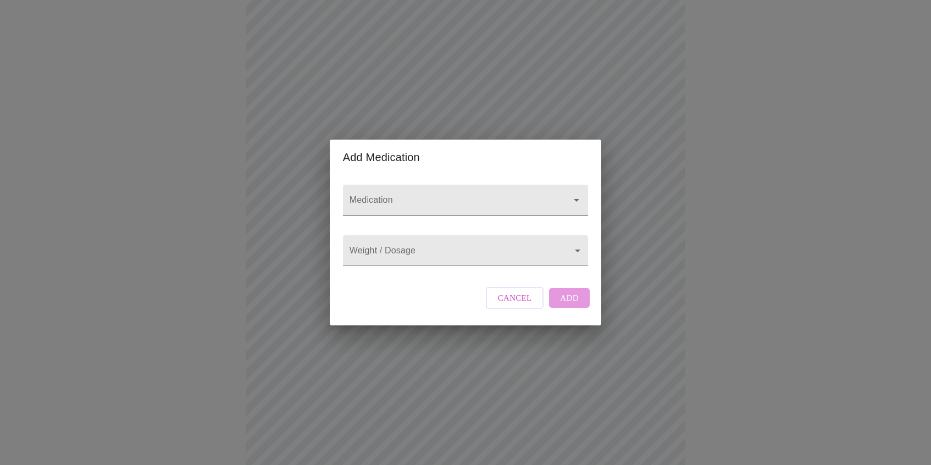
click at [416, 195] on input "Medication" at bounding box center [449, 205] width 205 height 20
click at [240, 241] on div "Add Medication Medication Weight / Dosage ​ Cancel Add" at bounding box center [465, 232] width 931 height 465
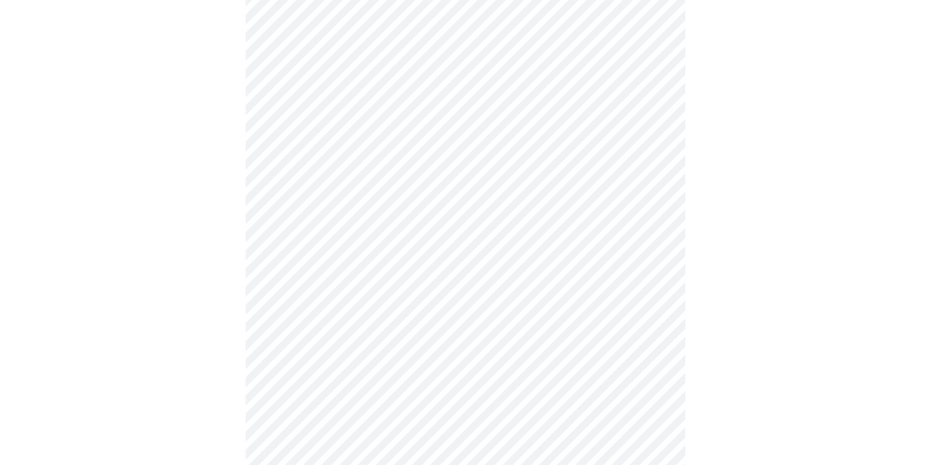
scroll to position [474, 0]
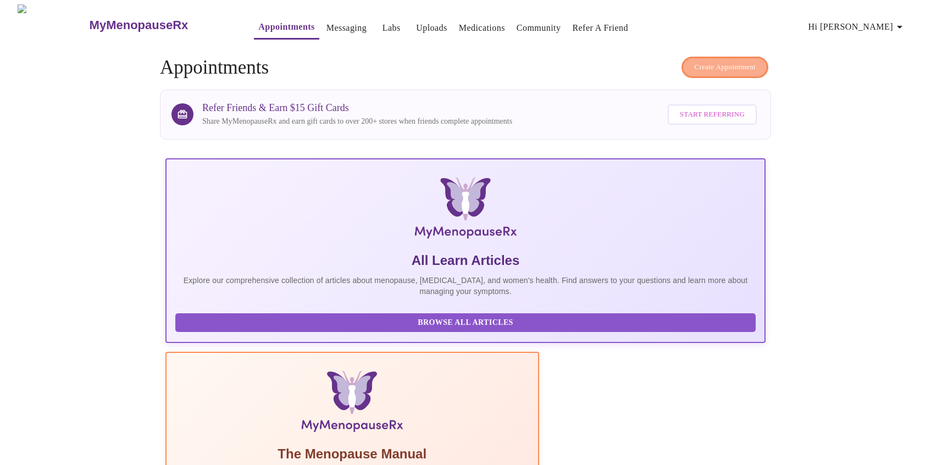
click at [725, 65] on span "Create Appointment" at bounding box center [725, 67] width 62 height 13
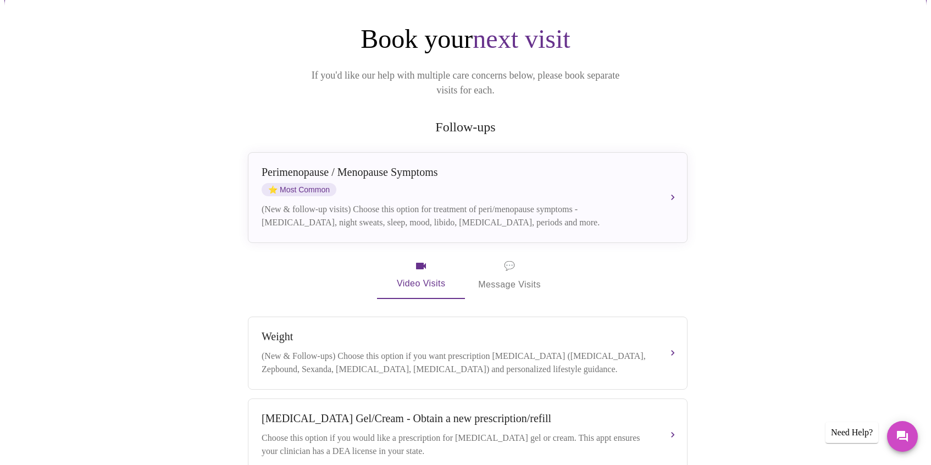
scroll to position [108, 0]
click at [598, 201] on div "(New & follow-up visits) Choose this option for treatment of peri/menopause sym…" at bounding box center [457, 214] width 390 height 26
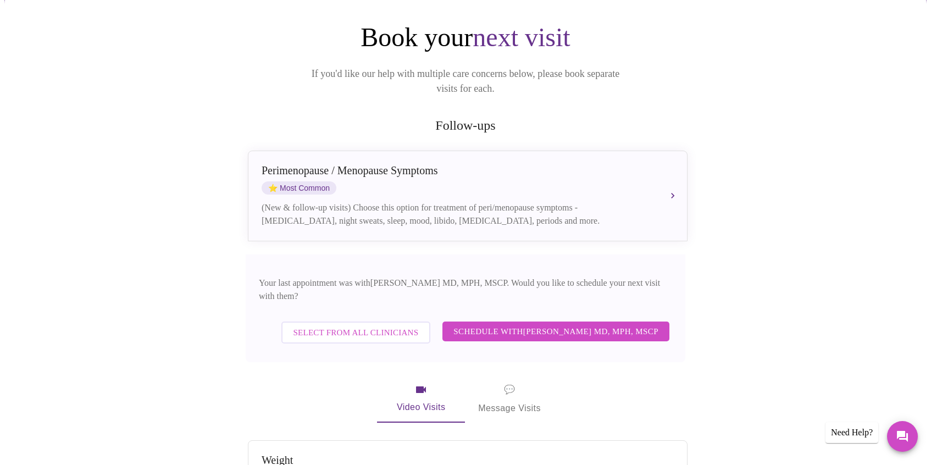
click at [410, 325] on span "Select from All Clinicians" at bounding box center [356, 332] width 125 height 14
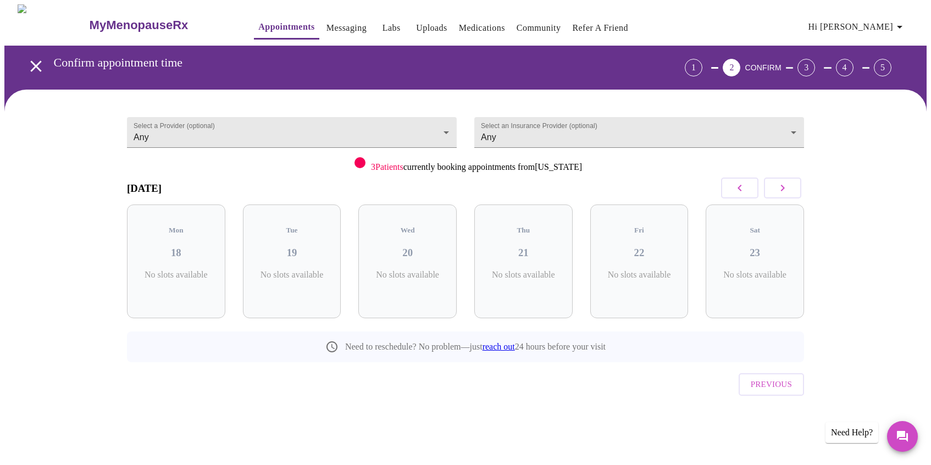
scroll to position [0, 0]
click at [440, 125] on body "MyMenopauseRx Appointments Messaging Labs Uploads Medications Community Refer a…" at bounding box center [465, 227] width 922 height 446
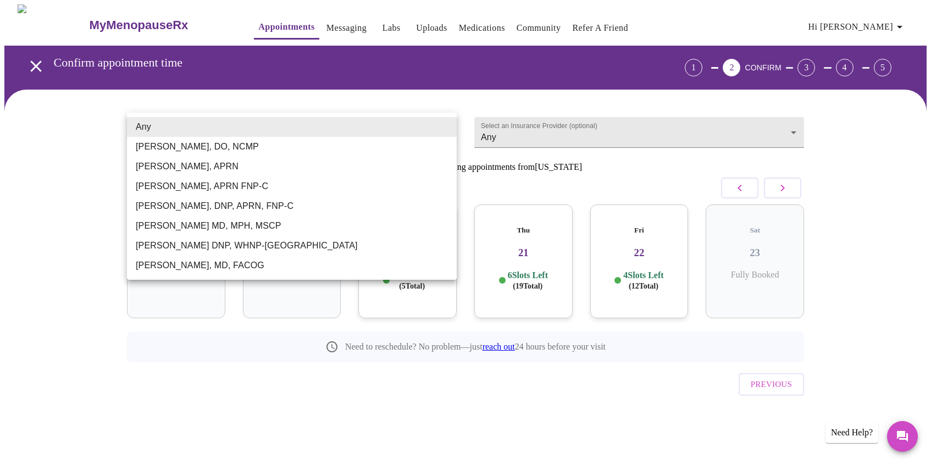
click at [295, 263] on li "Dr. Heather Krantz, MD, FACOG" at bounding box center [292, 266] width 330 height 20
type input "Dr. Heather Krantz, MD, FACOG"
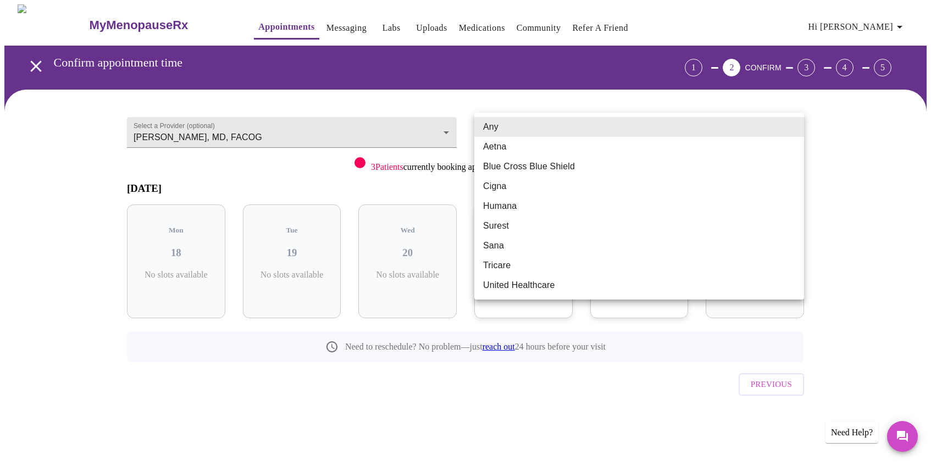
click at [552, 137] on body "MyMenopauseRx Appointments Messaging Labs Uploads Medications Community Refer a…" at bounding box center [465, 227] width 922 height 446
click at [436, 184] on div at bounding box center [465, 232] width 931 height 465
